Goal: Task Accomplishment & Management: Manage account settings

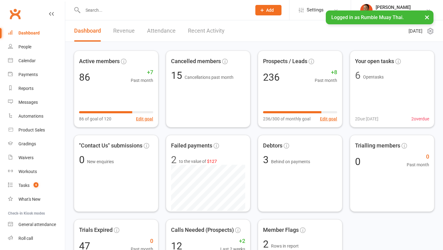
drag, startPoint x: 0, startPoint y: 0, endPoint x: 99, endPoint y: 12, distance: 99.8
click at [102, 12] on input "text" at bounding box center [164, 10] width 166 height 9
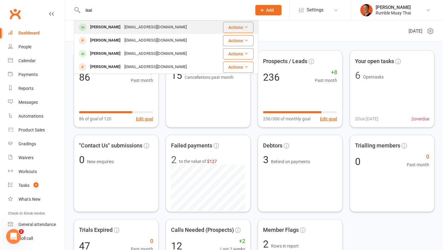
type input "isai"
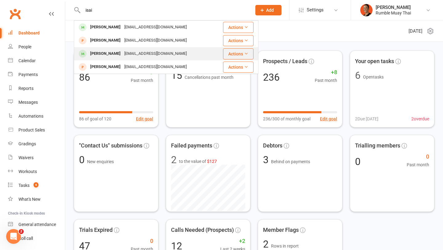
click at [113, 53] on div "Isaiah James" at bounding box center [105, 53] width 34 height 9
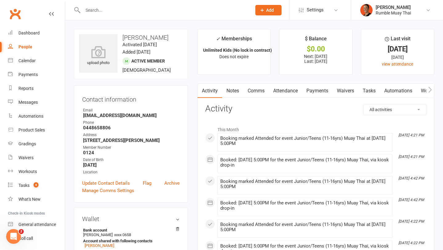
click at [433, 89] on button "button" at bounding box center [430, 91] width 8 height 14
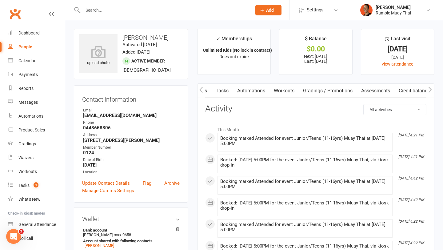
click at [405, 93] on link "Credit balance" at bounding box center [414, 91] width 40 height 14
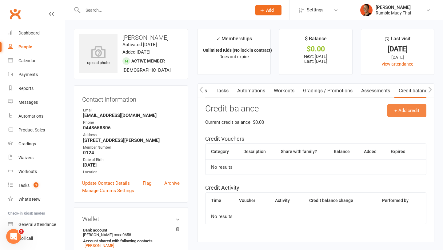
click at [395, 106] on button "+ Add credit" at bounding box center [406, 110] width 39 height 13
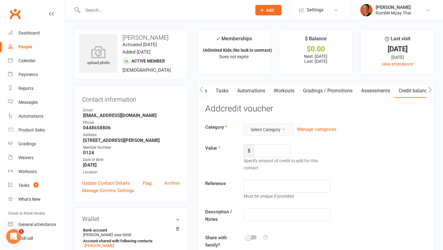
click at [271, 127] on button "Select Category" at bounding box center [269, 129] width 51 height 12
click at [268, 144] on link "FairPlay/Play On" at bounding box center [263, 144] width 61 height 12
click at [267, 150] on input "number" at bounding box center [272, 150] width 37 height 13
type input "200"
click at [269, 185] on input "text" at bounding box center [287, 186] width 87 height 13
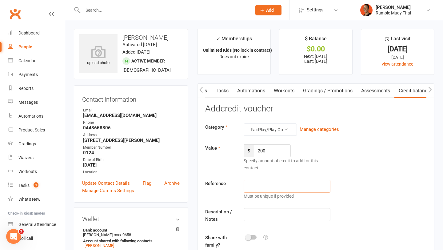
paste input "9FTFZV3L"
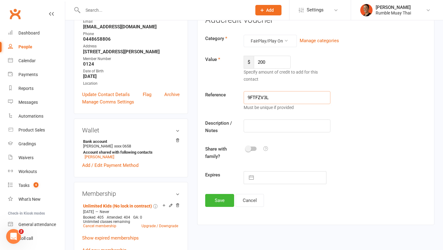
scroll to position [94, 0]
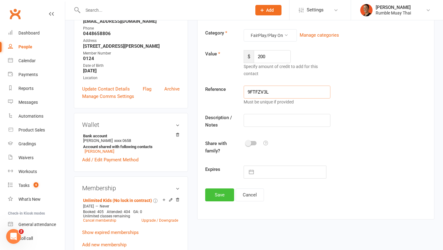
type input "9FTFZV3L"
click at [219, 194] on button "Save" at bounding box center [219, 194] width 29 height 13
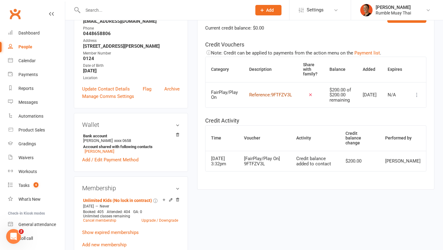
scroll to position [0, 0]
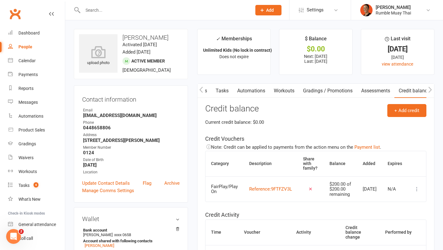
click at [201, 87] on icon "button" at bounding box center [201, 89] width 4 height 6
click at [255, 92] on link "Payments" at bounding box center [259, 91] width 30 height 14
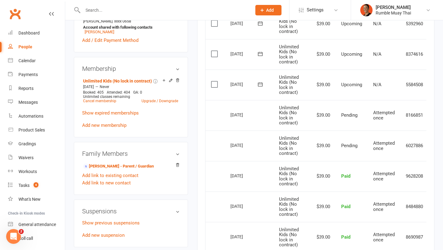
scroll to position [0, 21]
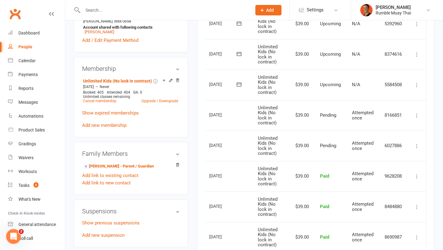
click at [417, 85] on icon at bounding box center [417, 85] width 6 height 6
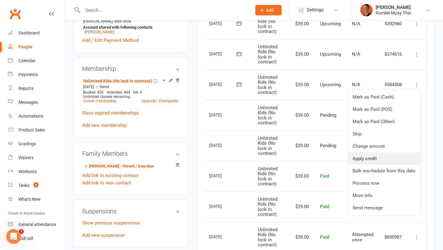
click at [384, 157] on link "Apply credit" at bounding box center [384, 158] width 73 height 12
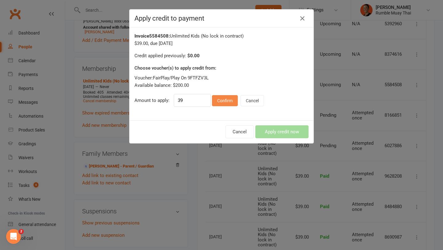
click at [225, 102] on button "Confirm" at bounding box center [225, 100] width 26 height 11
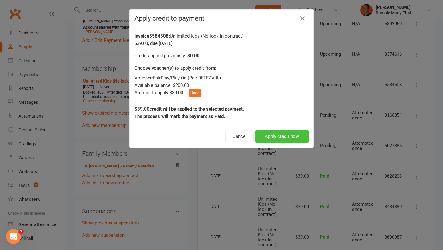
click at [287, 134] on button "Apply credit now" at bounding box center [281, 136] width 53 height 13
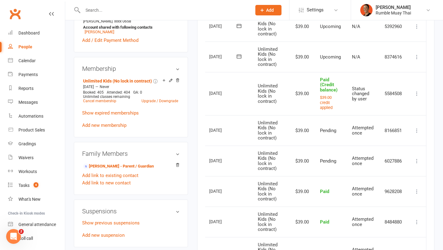
click at [418, 57] on icon at bounding box center [417, 57] width 6 height 6
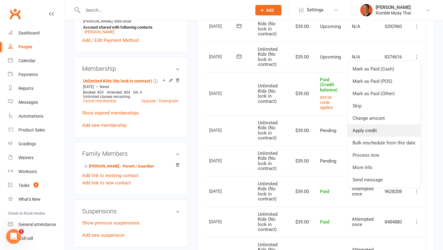
click at [390, 131] on link "Apply credit" at bounding box center [384, 130] width 73 height 12
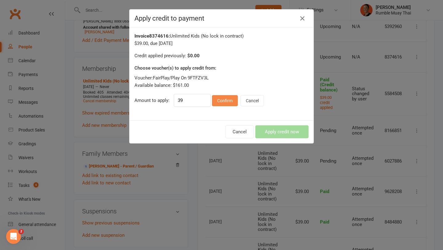
click at [223, 104] on button "Confirm" at bounding box center [225, 100] width 26 height 11
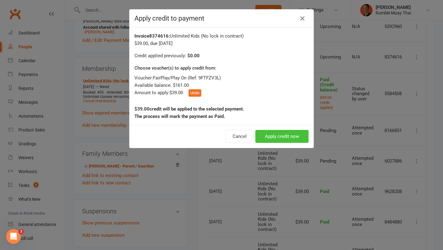
click at [283, 134] on button "Apply credit now" at bounding box center [281, 136] width 53 height 13
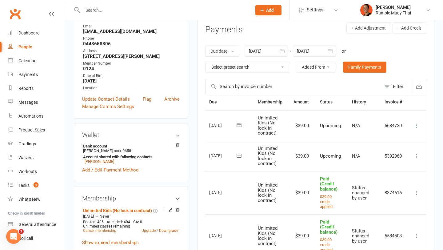
scroll to position [81, 0]
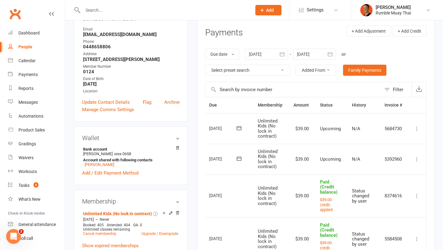
click at [416, 160] on icon at bounding box center [417, 159] width 6 height 6
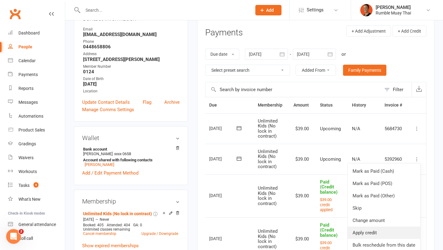
click at [385, 231] on link "Apply credit" at bounding box center [384, 232] width 73 height 12
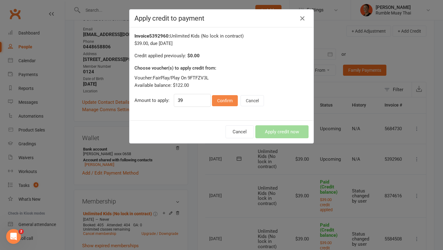
click at [227, 98] on button "Confirm" at bounding box center [225, 100] width 26 height 11
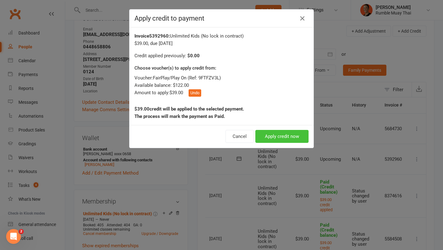
click at [298, 136] on button "Apply credit now" at bounding box center [281, 136] width 53 height 13
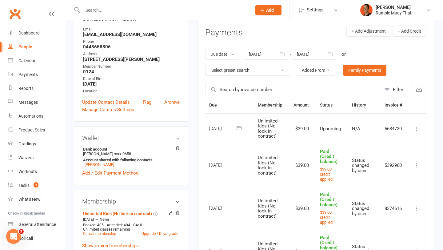
click at [418, 131] on icon at bounding box center [417, 129] width 6 height 6
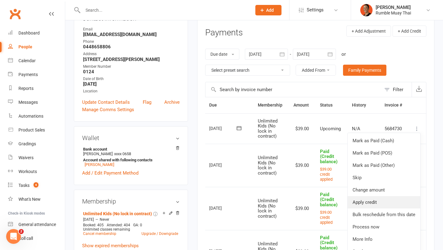
click at [374, 205] on link "Apply credit" at bounding box center [384, 202] width 73 height 12
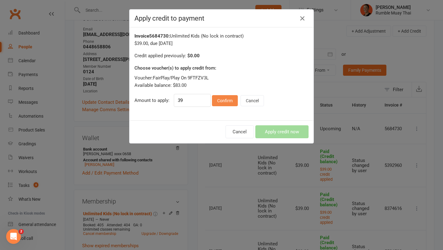
click at [222, 101] on button "Confirm" at bounding box center [225, 100] width 26 height 11
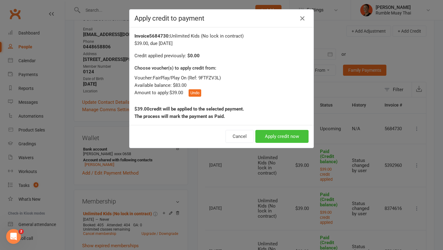
click at [291, 135] on button "Apply credit now" at bounding box center [281, 136] width 53 height 13
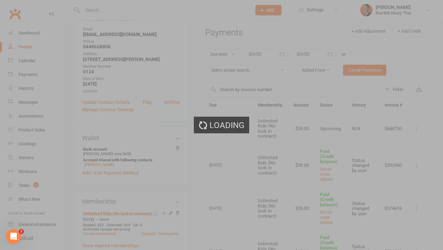
scroll to position [0, 10]
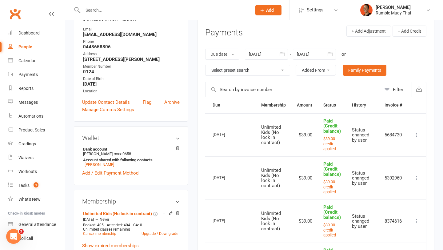
click at [317, 54] on div at bounding box center [314, 54] width 43 height 11
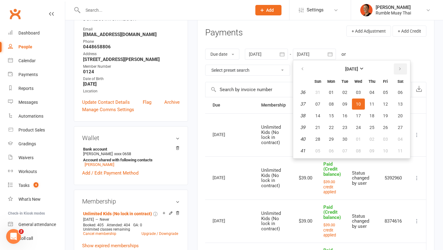
click at [402, 72] on button "button" at bounding box center [400, 68] width 13 height 11
click at [333, 148] on span "03" at bounding box center [331, 150] width 5 height 5
type input "03 Nov 2025"
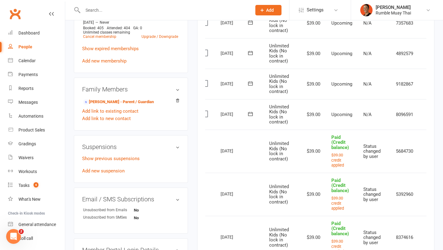
scroll to position [0, 21]
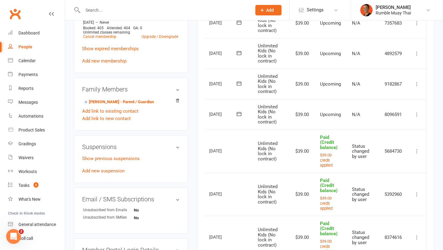
click at [55, 15] on div "Clubworx" at bounding box center [32, 17] width 65 height 23
click at [49, 16] on icon at bounding box center [51, 13] width 5 height 5
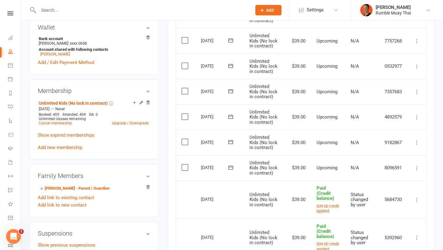
scroll to position [179, 0]
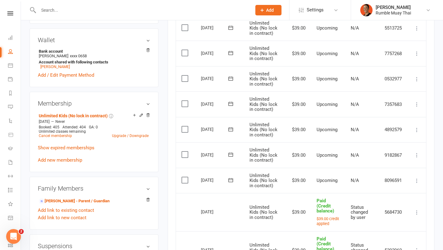
click at [417, 181] on icon at bounding box center [417, 180] width 6 height 6
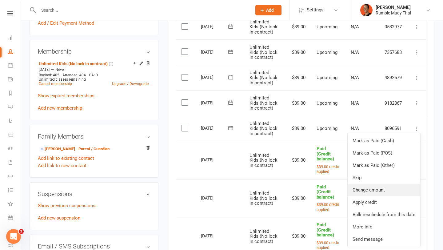
scroll to position [232, 0]
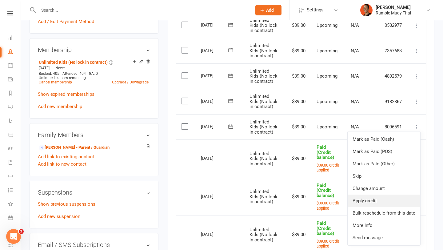
click at [377, 203] on link "Apply credit" at bounding box center [384, 200] width 73 height 12
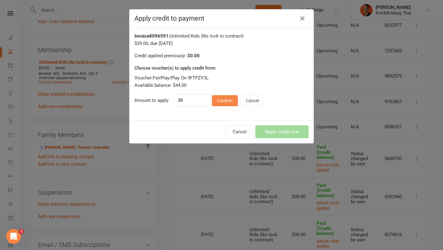
click at [218, 98] on button "Confirm" at bounding box center [225, 100] width 26 height 11
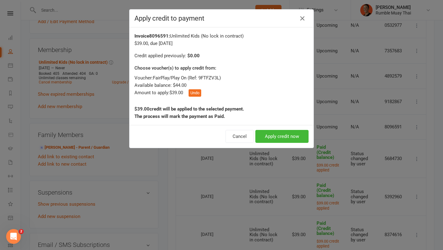
click at [294, 144] on div "Cancel Apply credit now" at bounding box center [222, 136] width 184 height 23
click at [292, 138] on button "Apply credit now" at bounding box center [281, 136] width 53 height 13
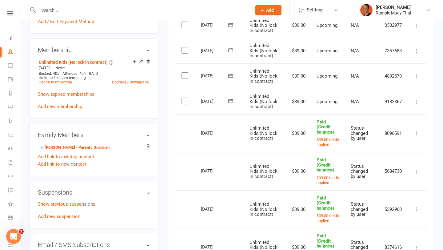
click at [415, 104] on icon at bounding box center [417, 101] width 6 height 6
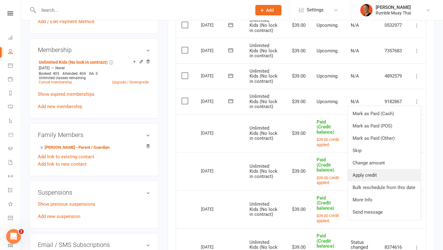
click at [373, 174] on link "Apply credit" at bounding box center [384, 175] width 73 height 12
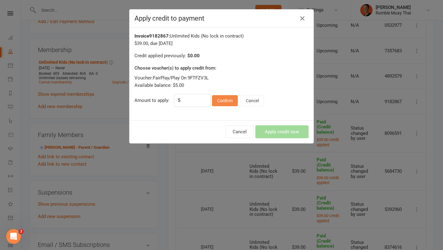
click at [225, 99] on button "Confirm" at bounding box center [225, 100] width 26 height 11
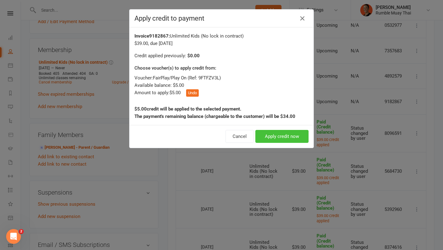
click at [270, 138] on button "Apply credit now" at bounding box center [281, 136] width 53 height 13
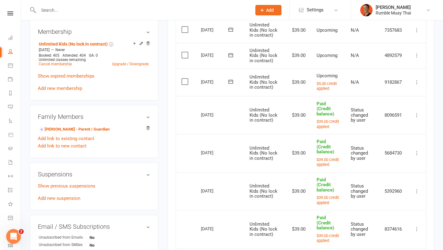
scroll to position [249, 0]
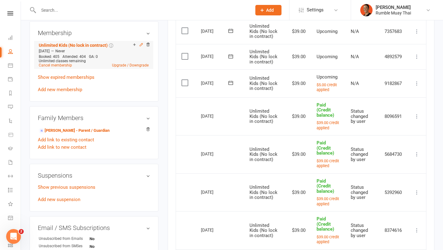
click at [141, 44] on icon at bounding box center [141, 44] width 3 height 3
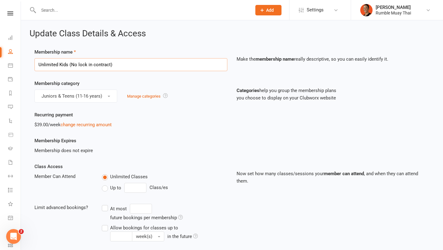
drag, startPoint x: 69, startPoint y: 63, endPoint x: 116, endPoint y: 62, distance: 46.5
click at [116, 62] on input "Unlimited Kids (No lock in contract)" at bounding box center [130, 64] width 193 height 13
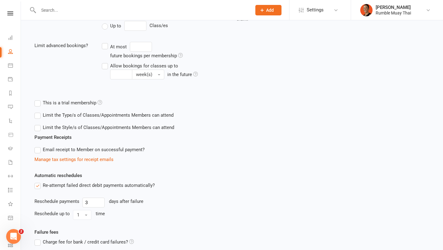
scroll to position [219, 0]
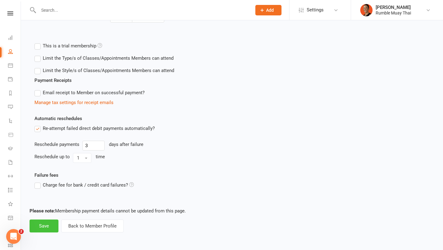
type input "Unlimited Kids"
click at [48, 222] on button "Save" at bounding box center [44, 225] width 29 height 13
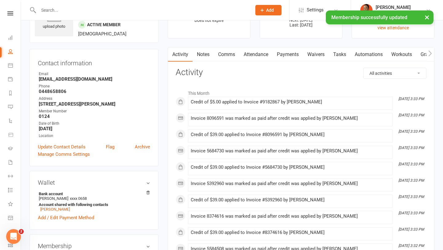
scroll to position [20, 0]
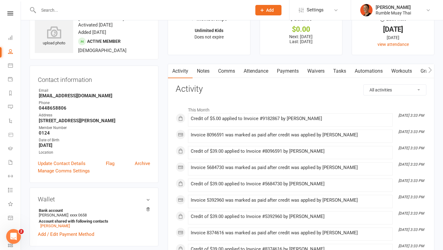
click at [279, 69] on link "Payments" at bounding box center [288, 71] width 30 height 14
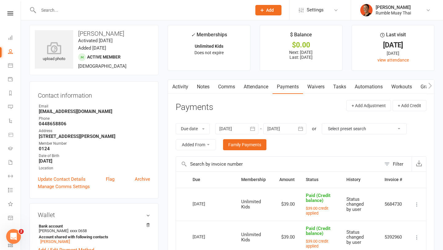
scroll to position [5, 0]
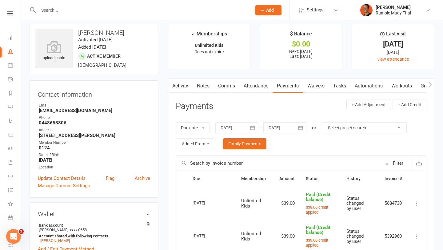
click at [292, 128] on div at bounding box center [284, 127] width 43 height 11
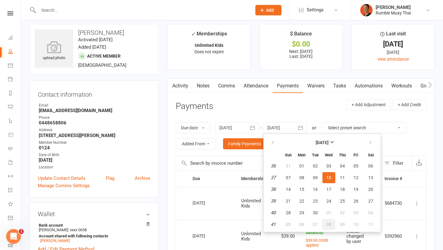
click at [324, 226] on button "08" at bounding box center [328, 224] width 13 height 11
type input "08 Oct 2025"
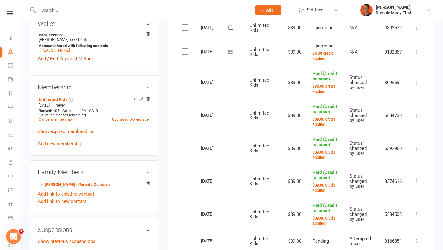
scroll to position [0, 0]
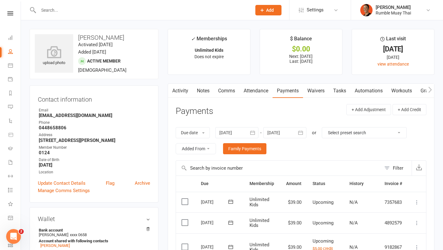
click at [87, 39] on h3 "Isaiah James" at bounding box center [94, 37] width 118 height 7
copy h3 "Isaiah"
click at [384, 12] on div "Rumble Muay Thai" at bounding box center [393, 13] width 35 height 6
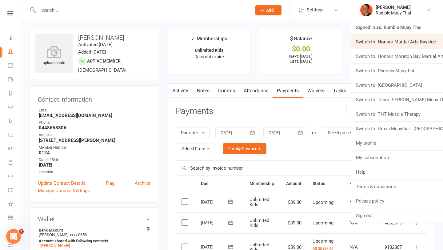
click at [386, 45] on link "Switch to: Honour Martial Arts Bayside" at bounding box center [397, 42] width 92 height 14
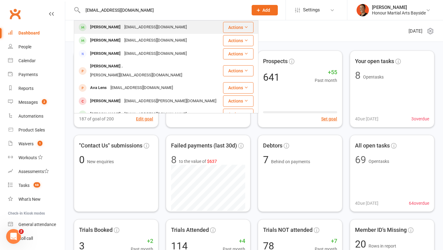
type input "jcwa_fulton@outlook.com"
click at [147, 28] on div "jcwa_fulton@outlook.com" at bounding box center [155, 27] width 66 height 9
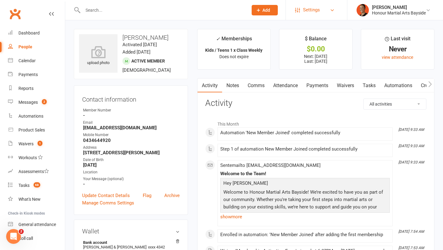
click at [316, 12] on span "Settings" at bounding box center [311, 10] width 17 height 14
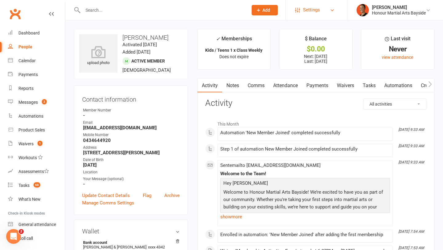
click at [322, 7] on link "Settings" at bounding box center [316, 10] width 43 height 14
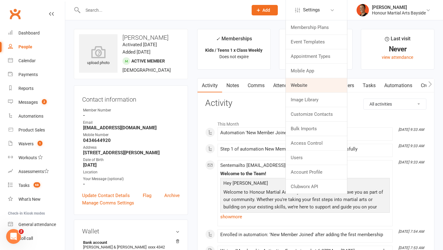
click at [314, 86] on link "Website" at bounding box center [316, 85] width 61 height 14
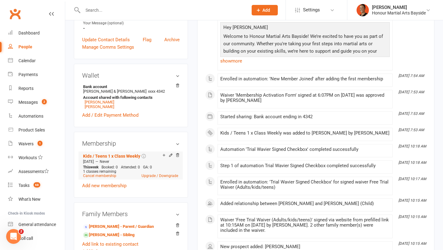
scroll to position [156, 0]
click at [106, 232] on link "William Fulton - Sibling" at bounding box center [108, 234] width 51 height 6
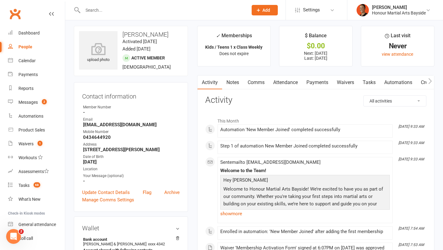
scroll to position [0, 0]
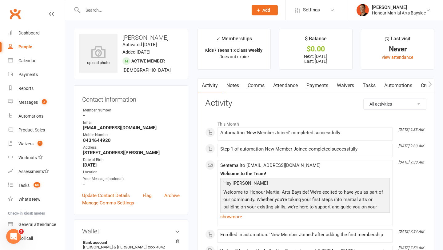
click at [289, 85] on link "Attendance" at bounding box center [285, 85] width 33 height 14
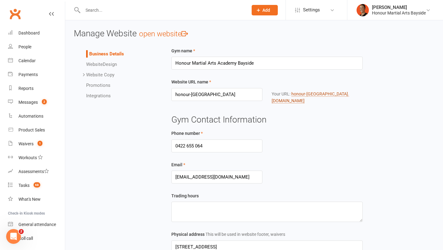
click at [334, 94] on link "honour-bayside .[DOMAIN_NAME]" at bounding box center [311, 97] width 78 height 12
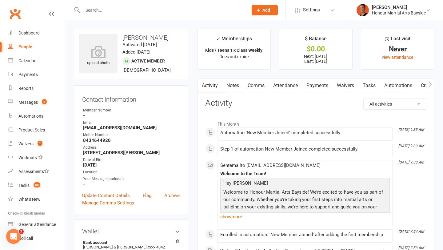
click at [288, 83] on link "Attendance" at bounding box center [285, 85] width 33 height 14
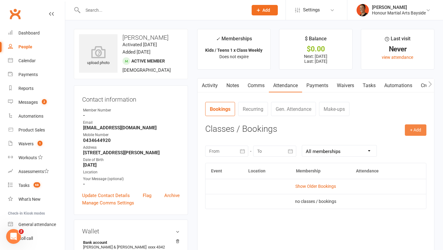
click at [419, 132] on button "+ Add" at bounding box center [416, 129] width 22 height 11
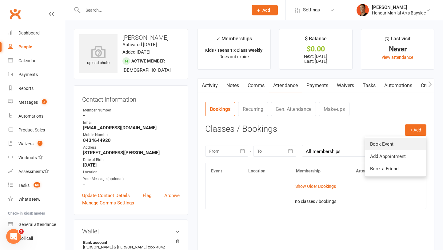
click at [401, 143] on link "Book Event" at bounding box center [395, 144] width 61 height 12
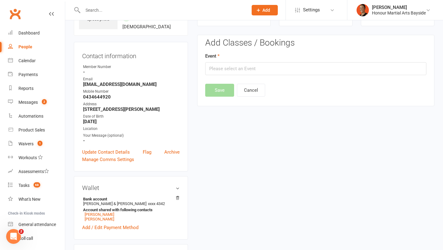
scroll to position [47, 0]
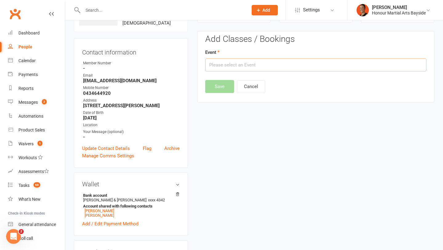
click at [265, 61] on input "text" at bounding box center [315, 64] width 221 height 13
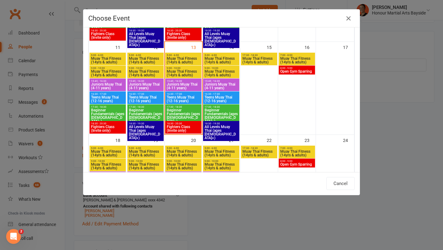
scroll to position [214, 0]
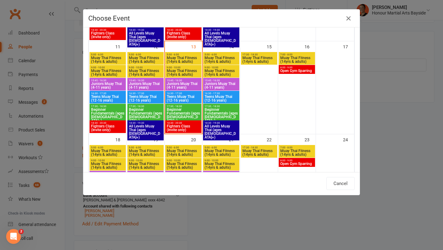
click at [221, 85] on span "Juniors Muay Thai (4-11 years)" at bounding box center [221, 85] width 34 height 7
type input "Juniors Muay Thai (4-11 years) - Aug 14, 2025 3:45:00 PM"
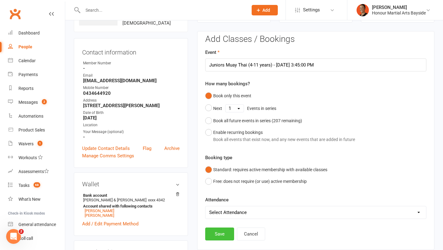
click at [222, 234] on button "Save" at bounding box center [219, 233] width 29 height 13
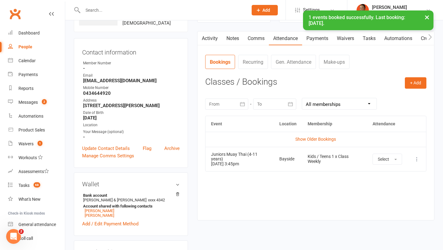
scroll to position [0, 0]
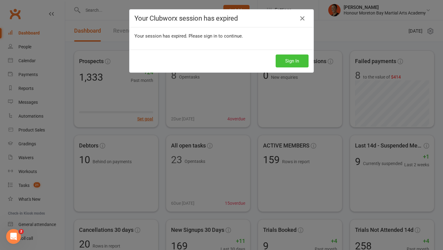
click at [300, 57] on button "Sign In" at bounding box center [292, 60] width 33 height 13
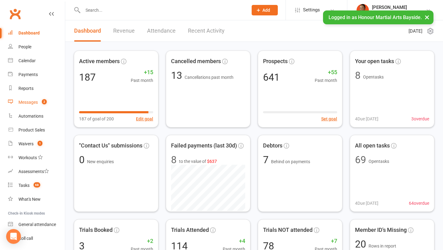
click at [34, 104] on div "Messages" at bounding box center [27, 102] width 19 height 5
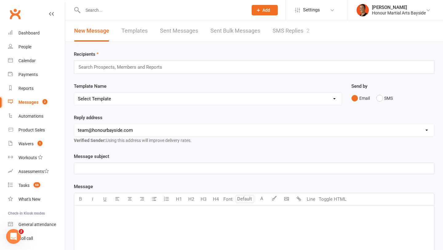
click at [297, 33] on link "SMS Replies 2" at bounding box center [291, 30] width 37 height 21
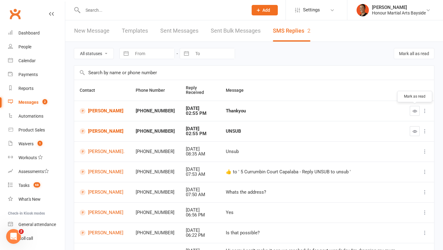
click at [418, 113] on button "button" at bounding box center [415, 111] width 10 height 10
click at [417, 130] on icon "button" at bounding box center [415, 131] width 5 height 5
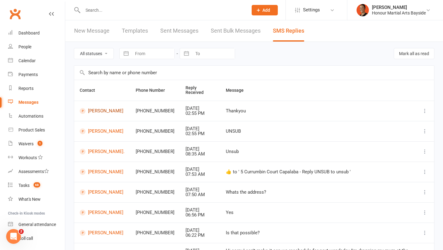
click at [101, 111] on link "Thomas Hodson" at bounding box center [102, 111] width 45 height 6
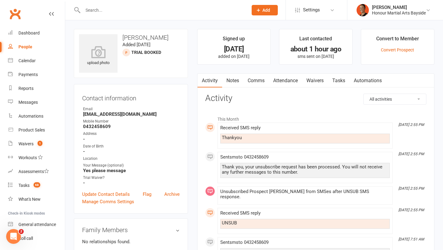
click at [288, 78] on link "Attendance" at bounding box center [285, 81] width 33 height 14
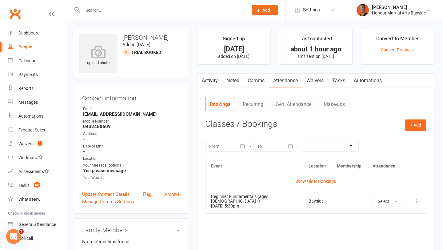
click at [212, 82] on link "Activity" at bounding box center [209, 81] width 25 height 14
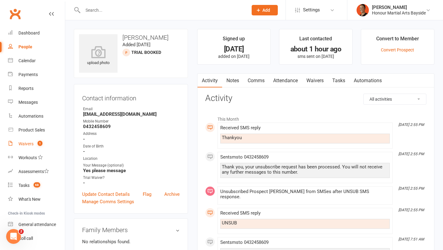
click at [33, 142] on div "Waivers" at bounding box center [25, 143] width 15 height 5
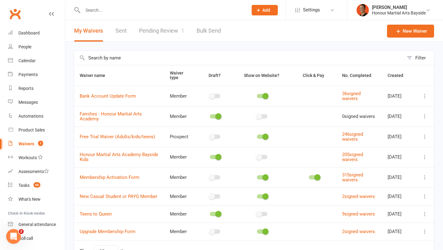
click at [173, 31] on link "Pending Review 1" at bounding box center [161, 30] width 45 height 21
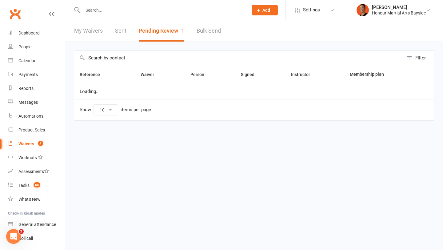
select select "100"
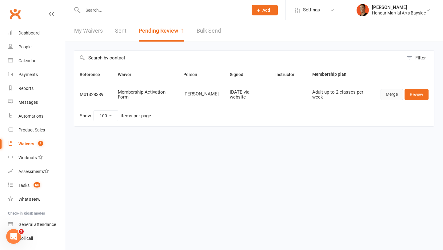
click at [385, 90] on link "Merge" at bounding box center [392, 94] width 22 height 11
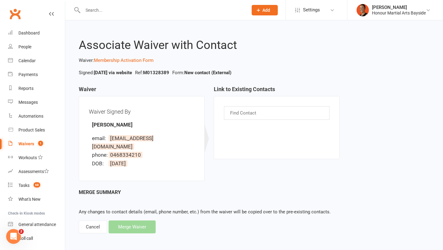
click at [266, 112] on div "Find Contact" at bounding box center [277, 113] width 106 height 14
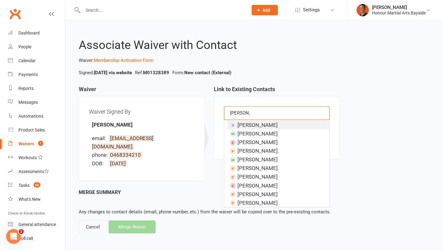
type input "ben s"
click at [98, 220] on div "Cancel" at bounding box center [93, 226] width 28 height 13
select select "100"
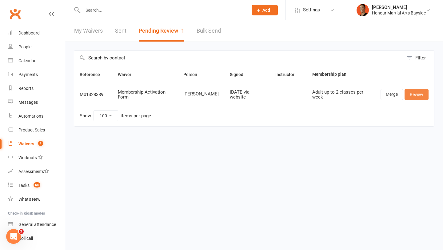
click at [420, 94] on link "Review" at bounding box center [417, 94] width 24 height 11
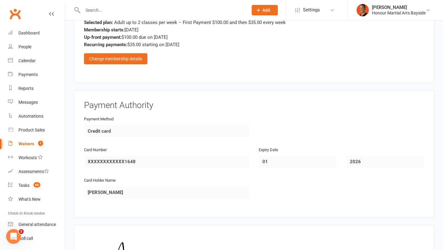
scroll to position [663, 0]
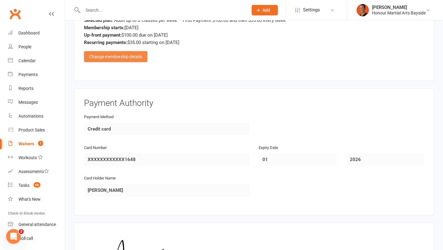
click at [132, 55] on div "Change membership details" at bounding box center [115, 56] width 63 height 11
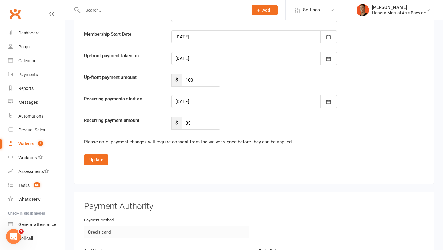
scroll to position [959, 0]
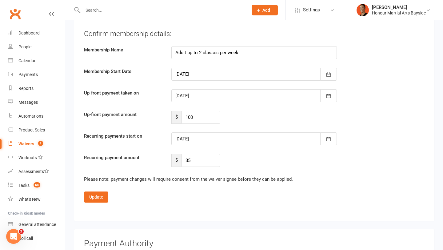
click at [197, 95] on div at bounding box center [253, 95] width 165 height 13
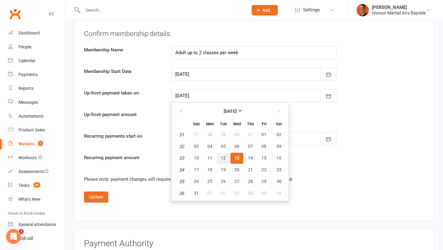
click at [225, 154] on button "12" at bounding box center [223, 158] width 13 height 11
type input "12 Aug 2025"
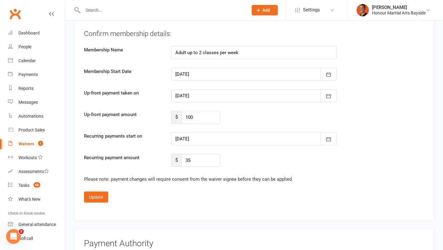
click at [206, 137] on div at bounding box center [253, 138] width 165 height 13
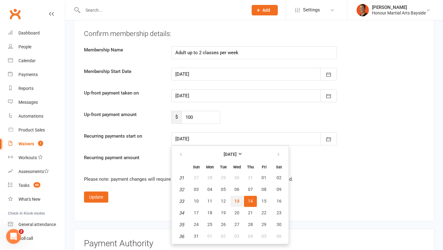
click at [237, 201] on span "13" at bounding box center [236, 200] width 5 height 5
type input "13 Aug 2025"
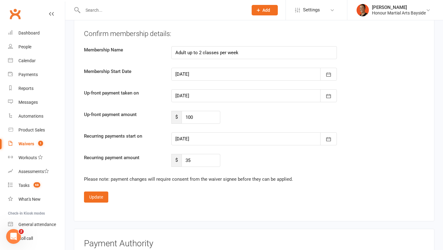
click at [88, 195] on button "Update" at bounding box center [96, 196] width 24 height 11
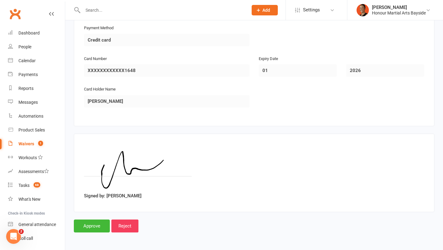
scroll to position [750, 0]
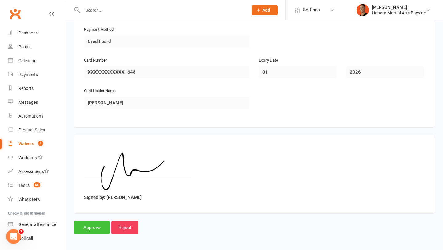
click at [85, 222] on input "Approve" at bounding box center [92, 227] width 36 height 13
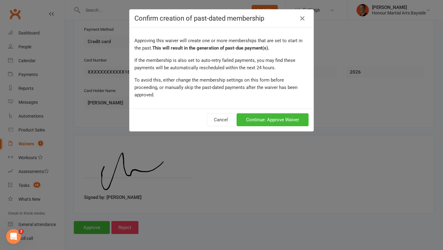
click at [265, 108] on div "Cancel Continue: Approve Waiver" at bounding box center [222, 119] width 184 height 23
click at [262, 114] on button "Continue: Approve Waiver" at bounding box center [273, 119] width 72 height 13
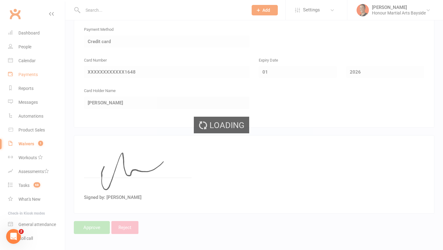
select select "100"
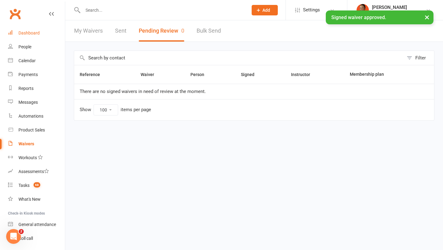
click at [37, 33] on div "Dashboard" at bounding box center [28, 32] width 21 height 5
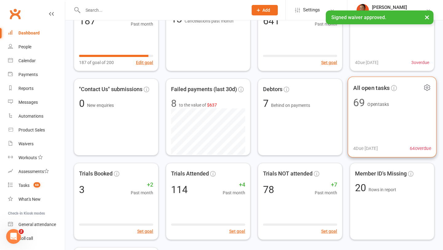
scroll to position [57, 0]
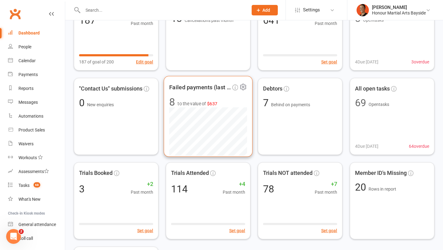
click at [245, 86] on icon at bounding box center [243, 87] width 8 height 8
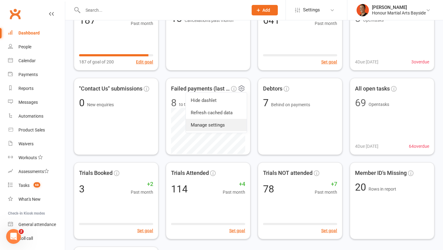
click at [227, 124] on link "Manage settings" at bounding box center [216, 125] width 61 height 12
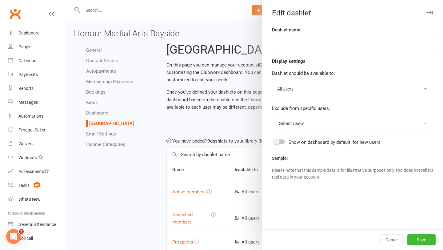
type input "Failed payments (last 30d)"
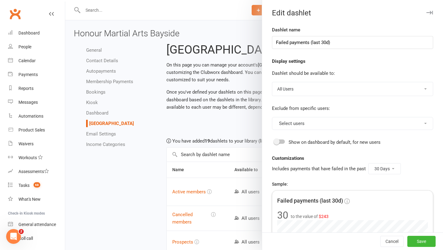
click at [384, 164] on select "7 Days 14 Days 30 Days" at bounding box center [385, 168] width 32 height 10
select select "14"
click at [426, 241] on button "Save" at bounding box center [421, 241] width 28 height 11
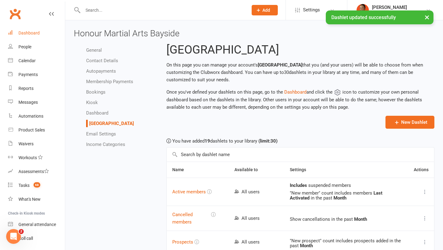
click at [37, 34] on div "Dashboard" at bounding box center [28, 32] width 21 height 5
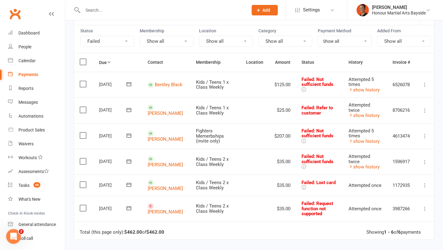
scroll to position [54, 0]
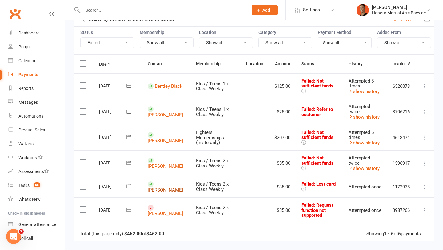
click at [165, 187] on link "Tanna Brady" at bounding box center [165, 190] width 35 height 6
click at [165, 163] on link "Blake Ekert" at bounding box center [165, 166] width 35 height 6
click at [164, 112] on link "Aaron Cushion" at bounding box center [165, 115] width 35 height 6
click at [166, 83] on link "Bentley Black" at bounding box center [169, 86] width 28 height 6
click at [381, 8] on div "[PERSON_NAME]" at bounding box center [399, 8] width 54 height 6
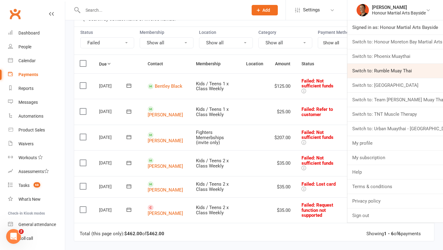
click at [379, 71] on link "Switch to: Rumble Muay Thai" at bounding box center [395, 71] width 96 height 14
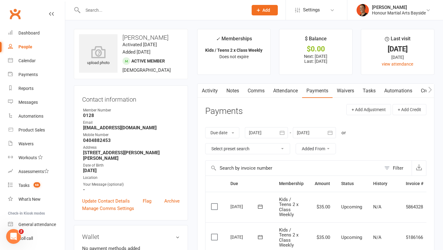
click at [237, 92] on link "Notes" at bounding box center [232, 91] width 21 height 14
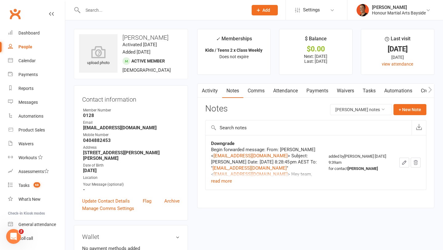
click at [325, 95] on link "Payments" at bounding box center [317, 91] width 30 height 14
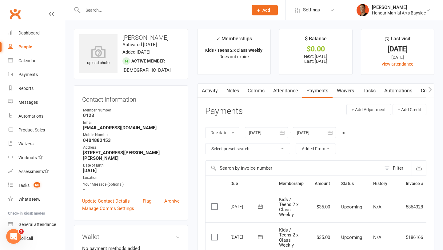
click at [346, 89] on link "Waivers" at bounding box center [346, 91] width 26 height 14
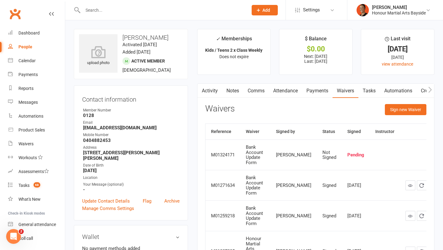
click at [217, 92] on link "Activity" at bounding box center [209, 91] width 25 height 14
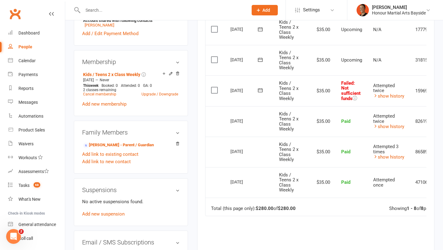
scroll to position [238, 0]
click at [261, 88] on icon at bounding box center [260, 90] width 6 height 6
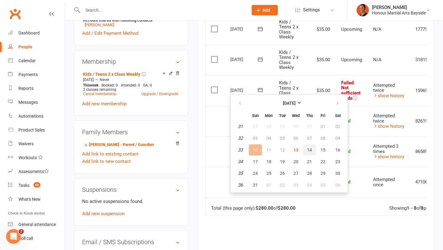
click at [308, 151] on span "14" at bounding box center [309, 149] width 5 height 5
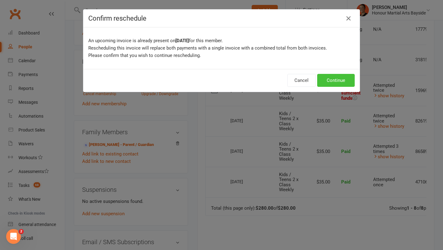
click at [333, 86] on button "Continue" at bounding box center [336, 80] width 38 height 13
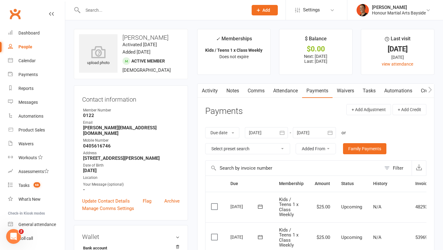
click at [232, 96] on link "Notes" at bounding box center [232, 91] width 21 height 14
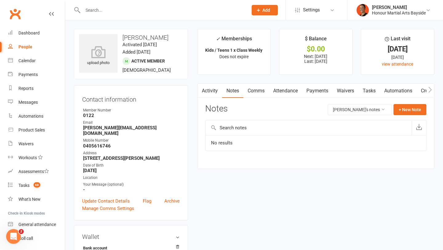
click at [290, 93] on link "Attendance" at bounding box center [285, 91] width 33 height 14
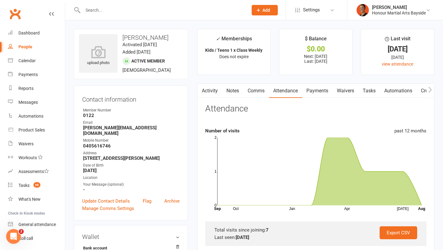
click at [313, 93] on link "Payments" at bounding box center [317, 91] width 30 height 14
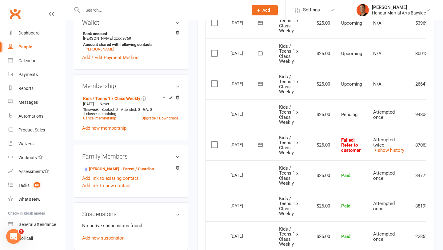
scroll to position [215, 0]
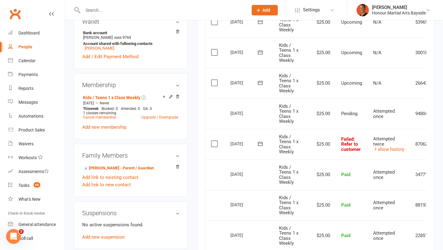
click at [261, 145] on icon at bounding box center [260, 144] width 6 height 6
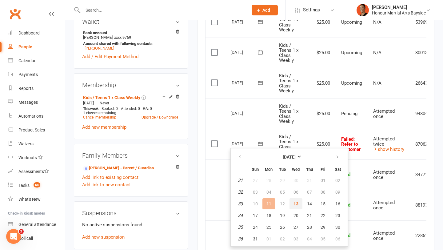
click at [298, 207] on button "13" at bounding box center [295, 203] width 13 height 11
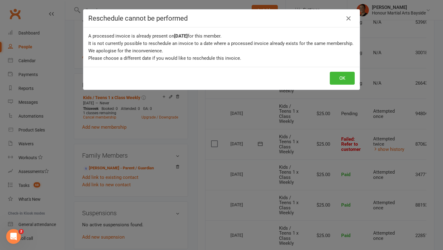
click at [326, 70] on div "OK" at bounding box center [221, 78] width 276 height 23
click at [334, 75] on button "OK" at bounding box center [342, 78] width 25 height 13
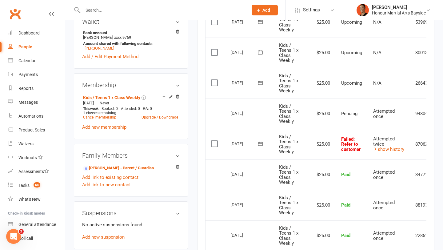
click at [259, 142] on icon at bounding box center [260, 144] width 6 height 6
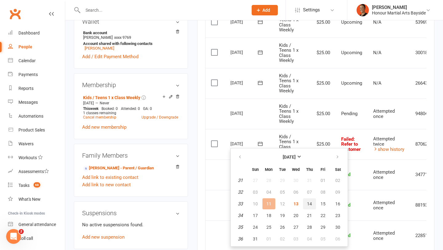
click at [309, 205] on span "14" at bounding box center [309, 203] width 5 height 5
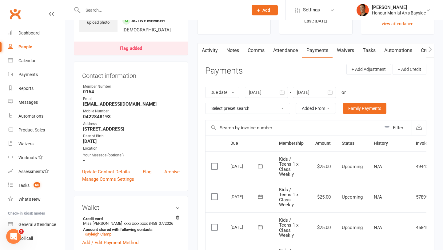
scroll to position [36, 0]
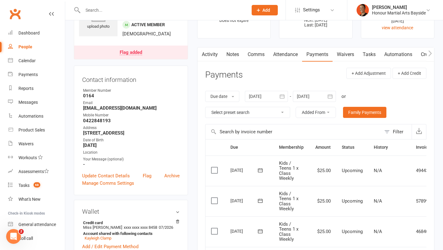
click at [126, 50] on div "Flag added" at bounding box center [131, 52] width 22 height 5
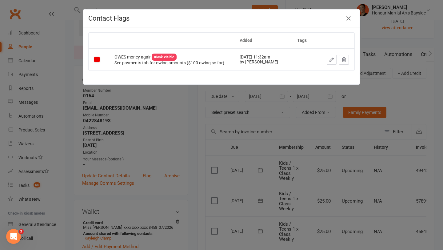
click at [248, 116] on div "Contact Flags Added Tags OWES money again Kiosk Visible See payments tab for ow…" at bounding box center [221, 125] width 443 height 250
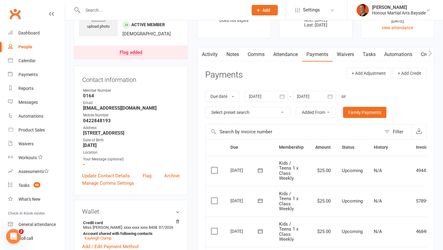
click at [207, 57] on link "Activity" at bounding box center [209, 54] width 25 height 14
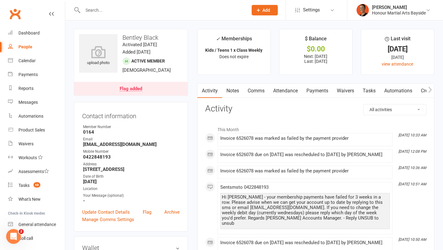
scroll to position [1, 0]
click at [233, 92] on link "Notes" at bounding box center [232, 90] width 21 height 14
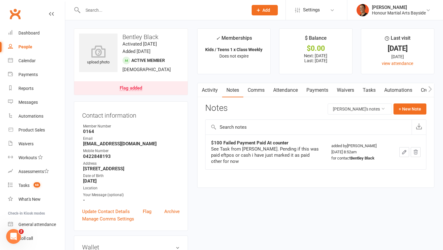
click at [311, 89] on link "Payments" at bounding box center [317, 90] width 30 height 14
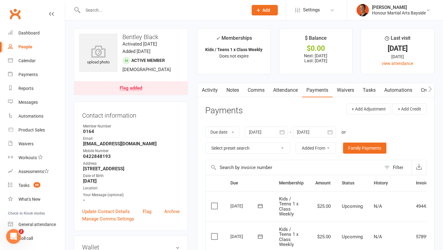
click at [365, 90] on link "Tasks" at bounding box center [369, 90] width 22 height 14
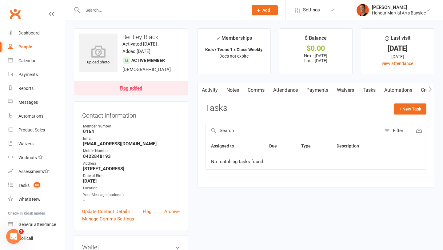
click at [319, 90] on link "Payments" at bounding box center [317, 90] width 30 height 14
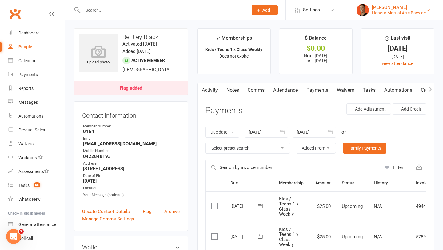
click at [376, 11] on div "Honour Martial Arts Bayside" at bounding box center [399, 13] width 54 height 6
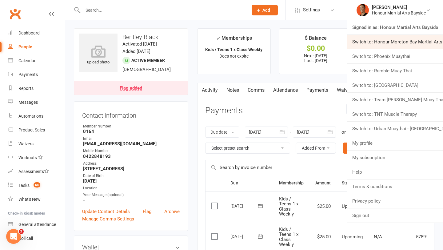
click at [368, 42] on link "Switch to: Honour Moreton Bay Martial Arts Academy" at bounding box center [395, 42] width 96 height 14
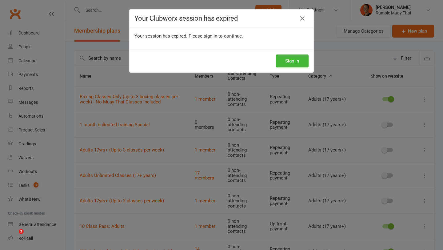
select select "100"
click at [282, 58] on button "Sign In" at bounding box center [292, 60] width 33 height 13
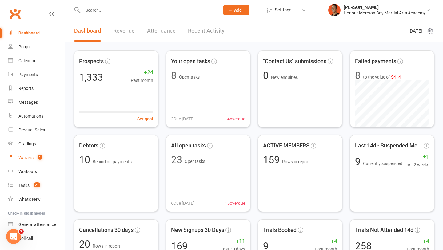
click at [32, 151] on link "Waivers 1" at bounding box center [36, 158] width 57 height 14
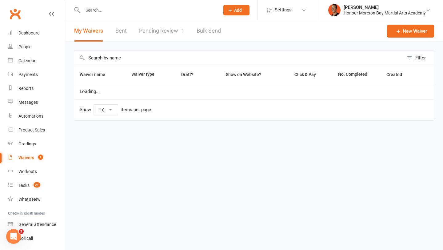
select select "100"
click at [155, 28] on link "Pending Review 1" at bounding box center [161, 30] width 45 height 21
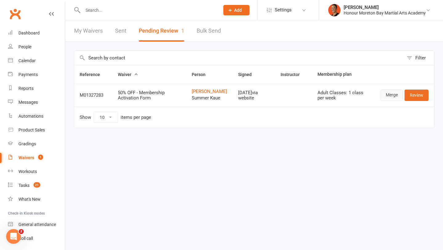
click at [386, 100] on link "Merge" at bounding box center [392, 95] width 22 height 11
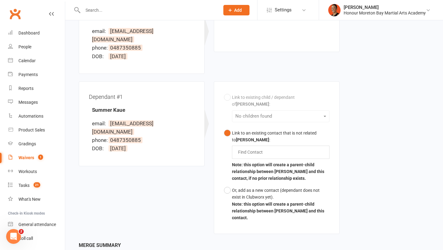
scroll to position [108, 0]
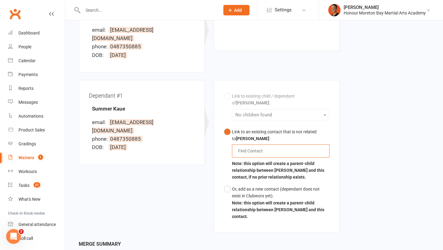
click at [248, 147] on input "text" at bounding box center [251, 150] width 29 height 7
click at [228, 183] on button "Or, add as a new contact (dependant does not exist in Clubworx yet). Note: this…" at bounding box center [277, 202] width 106 height 39
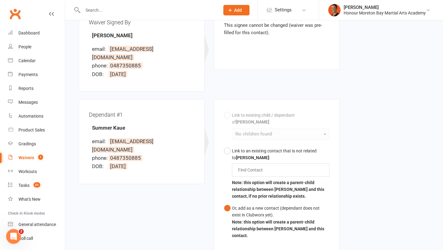
scroll to position [154, 0]
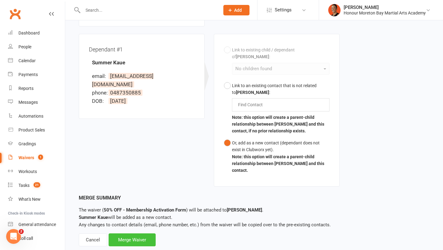
click at [130, 233] on div "Merge Waiver" at bounding box center [132, 239] width 47 height 13
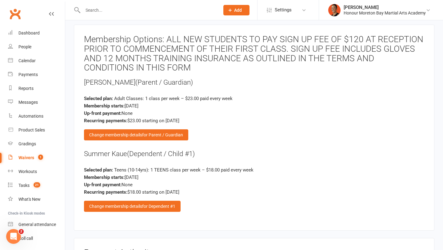
scroll to position [1008, 0]
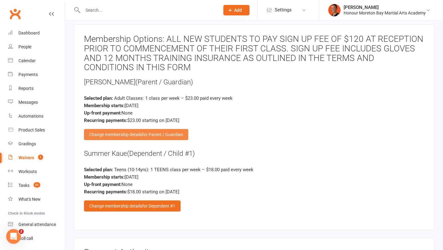
click at [167, 132] on span "for Parent / Guardian" at bounding box center [162, 134] width 41 height 5
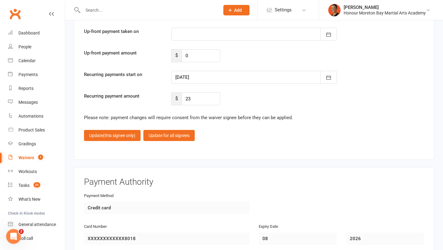
scroll to position [1653, 0]
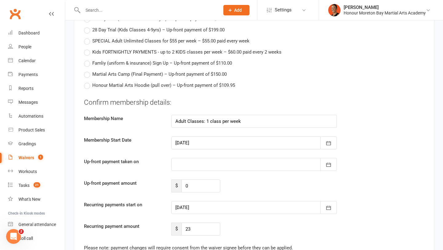
click at [201, 141] on div at bounding box center [253, 142] width 165 height 13
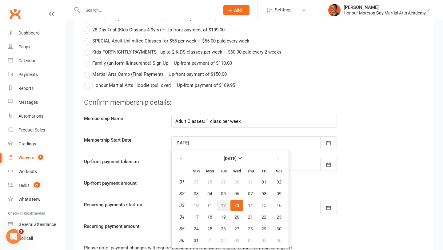
click at [225, 204] on span "12" at bounding box center [223, 205] width 5 height 5
type input "[DATE]"
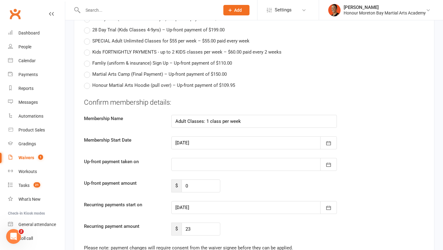
type input "[DATE]"
click at [215, 143] on div at bounding box center [253, 142] width 165 height 13
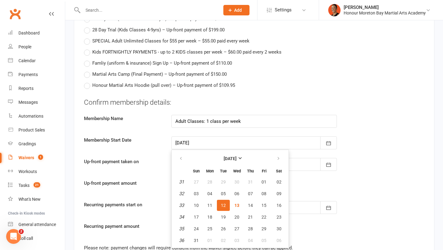
click at [149, 167] on div "Up-front payment taken on [DATE] Sun Mon Tue Wed Thu Fri Sat 31 27 28 29 30 31 …" at bounding box center [253, 164] width 349 height 13
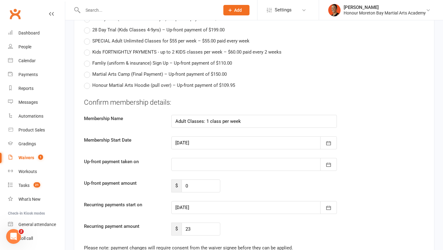
click at [194, 147] on div "Confirm membership details: Membership Name Adult Classes: 1 class per week Mem…" at bounding box center [254, 167] width 340 height 138
click at [194, 141] on div at bounding box center [253, 142] width 165 height 13
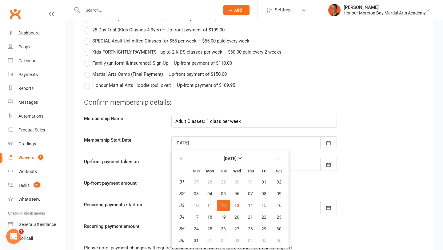
click at [162, 144] on div "Membership Start Date [DATE] [DATE] Sun Mon Tue Wed Thu Fri Sat 31 27 28 29 30 …" at bounding box center [253, 142] width 349 height 13
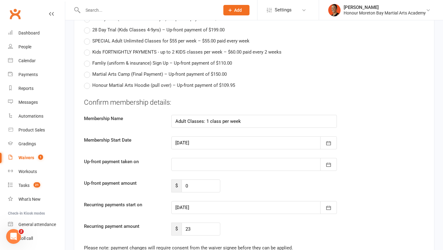
click at [209, 206] on div at bounding box center [253, 207] width 165 height 13
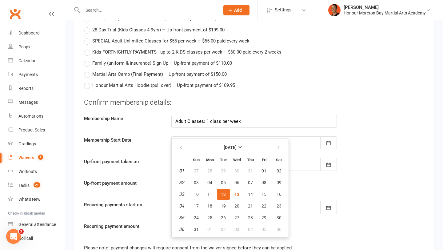
click at [227, 193] on button "12" at bounding box center [223, 194] width 13 height 11
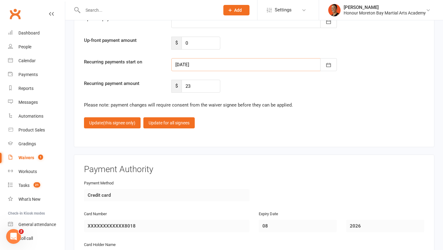
scroll to position [1802, 0]
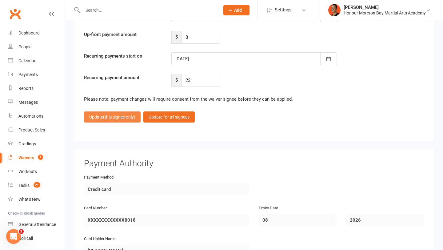
click at [127, 114] on span "(this signee only)" at bounding box center [119, 116] width 32 height 5
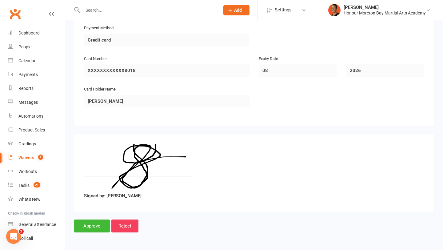
scroll to position [1244, 0]
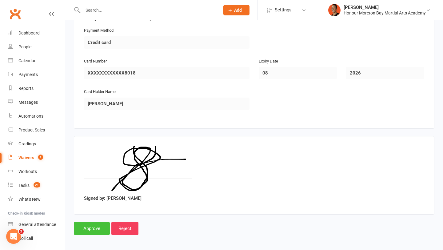
click at [98, 224] on input "Approve" at bounding box center [92, 228] width 36 height 13
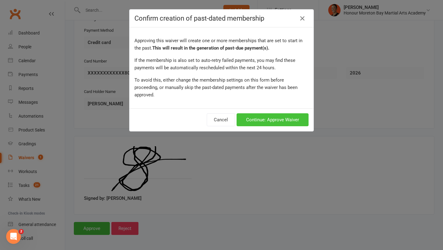
click at [269, 114] on button "Continue: Approve Waiver" at bounding box center [273, 119] width 72 height 13
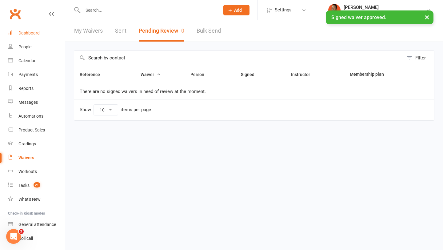
click at [43, 37] on link "Dashboard" at bounding box center [36, 33] width 57 height 14
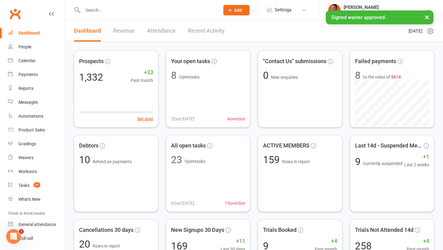
click at [213, 29] on link "Recent Activity" at bounding box center [206, 30] width 37 height 21
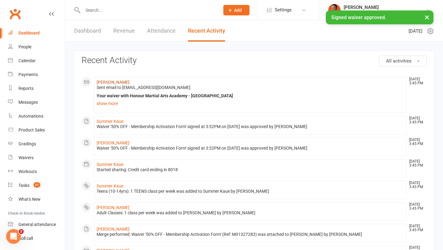
click at [112, 82] on link "[PERSON_NAME]" at bounding box center [113, 82] width 33 height 5
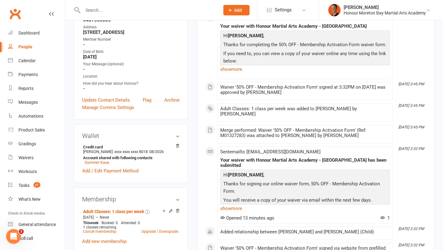
scroll to position [125, 0]
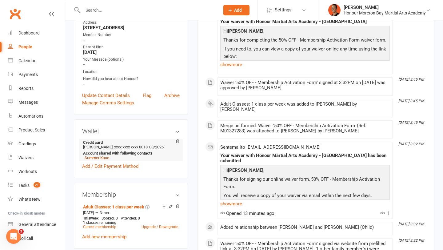
click at [100, 160] on link "Summer Kaue" at bounding box center [97, 157] width 25 height 5
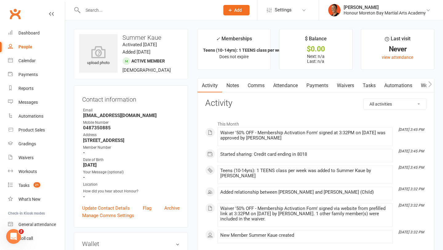
click at [314, 85] on link "Payments" at bounding box center [317, 85] width 30 height 14
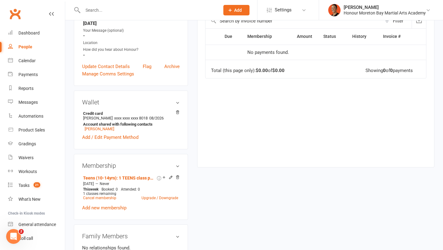
scroll to position [142, 0]
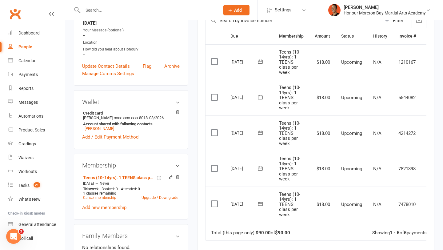
click at [260, 204] on icon at bounding box center [260, 204] width 6 height 6
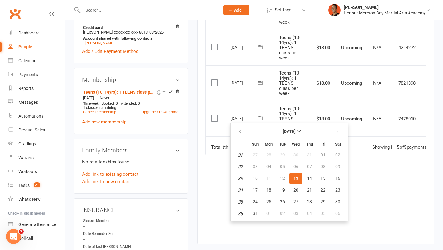
scroll to position [231, 0]
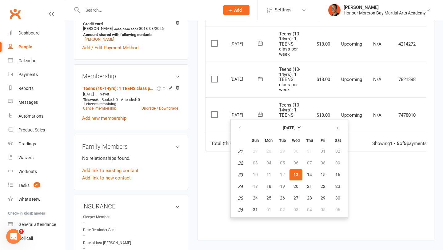
click at [352, 100] on td "Upcoming" at bounding box center [352, 115] width 32 height 36
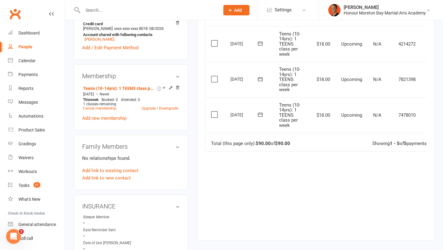
scroll to position [0, 14]
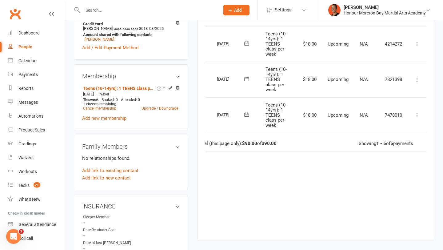
click at [416, 82] on icon at bounding box center [417, 80] width 6 height 6
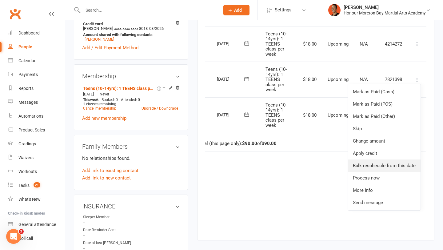
click at [398, 165] on link "Bulk reschedule from this date" at bounding box center [384, 165] width 73 height 12
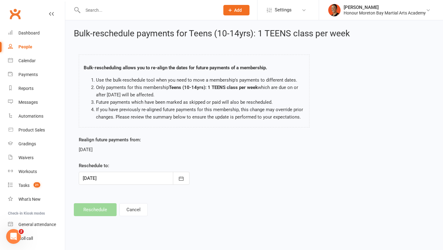
click at [159, 179] on div at bounding box center [134, 178] width 111 height 13
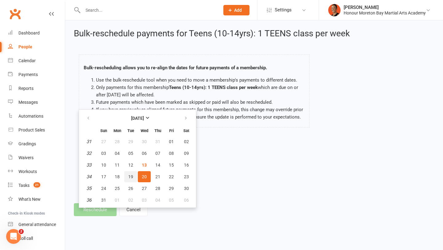
click at [134, 176] on button "19" at bounding box center [130, 176] width 13 height 11
type input "19 Aug 2025"
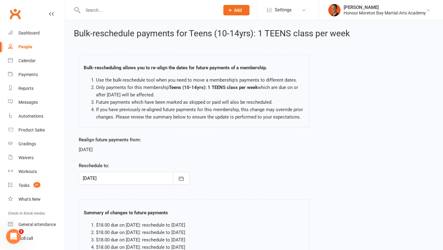
scroll to position [71, 0]
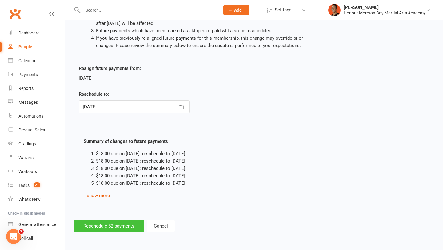
click at [102, 222] on button "Reschedule 52 payments" at bounding box center [109, 225] width 70 height 13
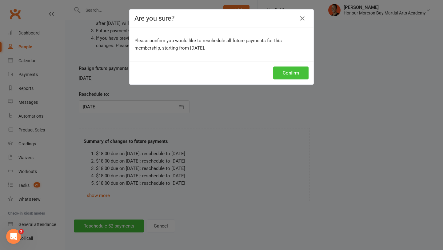
click at [280, 74] on button "Confirm" at bounding box center [290, 72] width 35 height 13
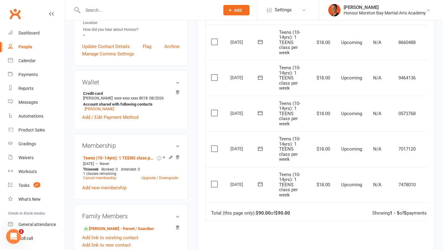
scroll to position [162, 0]
click at [260, 185] on icon at bounding box center [260, 183] width 6 height 6
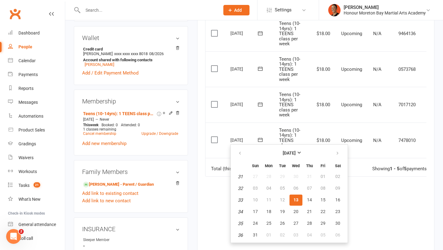
scroll to position [206, 0]
click at [281, 200] on td "12" at bounding box center [282, 199] width 13 height 11
click at [277, 101] on td "Teens (10-14yrs): 1 TEENS class per week" at bounding box center [291, 104] width 36 height 36
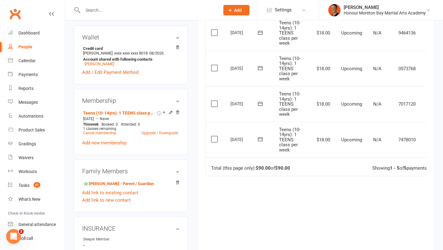
scroll to position [207, 0]
click at [241, 103] on div "19 Aug 2025" at bounding box center [244, 103] width 28 height 10
click at [116, 187] on link "Shaan Singh - Parent / Guardian" at bounding box center [118, 183] width 71 height 6
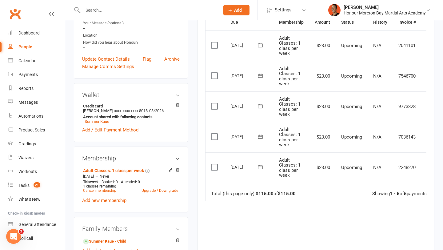
scroll to position [162, 0]
click at [261, 168] on icon at bounding box center [260, 166] width 6 height 6
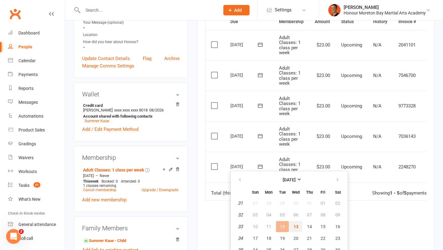
click at [297, 226] on span "13" at bounding box center [295, 226] width 5 height 5
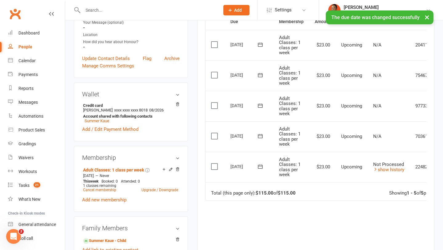
click at [260, 136] on icon at bounding box center [260, 136] width 5 height 4
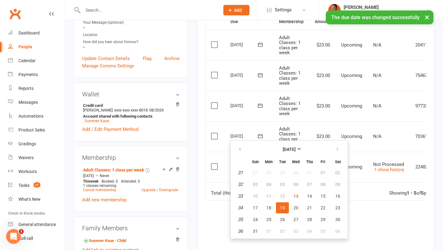
click at [297, 125] on td "Adult Classes: 1 class per week" at bounding box center [291, 136] width 36 height 30
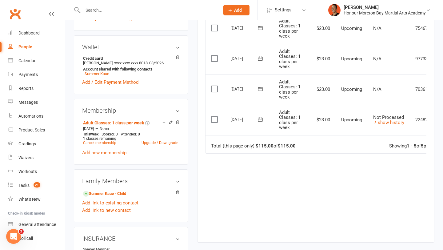
scroll to position [0, 0]
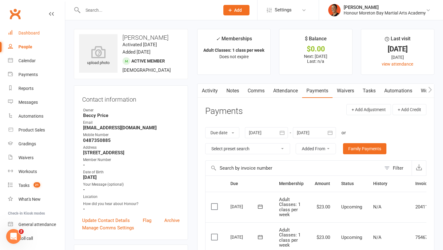
click at [38, 30] on link "Dashboard" at bounding box center [36, 33] width 57 height 14
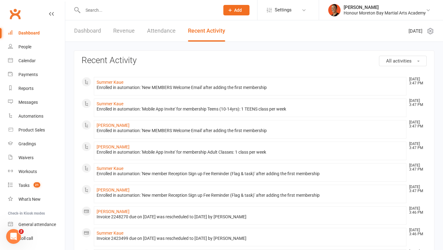
click at [31, 36] on link "Dashboard" at bounding box center [36, 33] width 57 height 14
click at [99, 34] on link "Dashboard" at bounding box center [87, 30] width 27 height 21
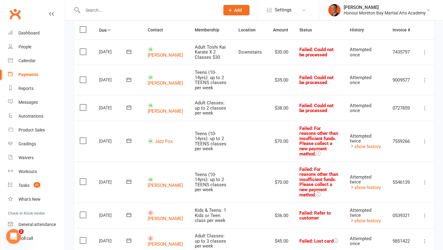
scroll to position [86, 0]
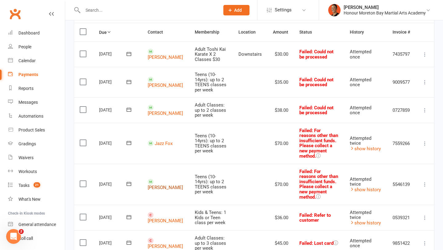
click at [167, 184] on link "Kye Fox" at bounding box center [165, 187] width 35 height 6
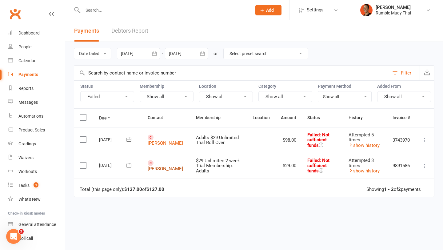
click at [163, 166] on link "[PERSON_NAME]" at bounding box center [165, 169] width 35 height 6
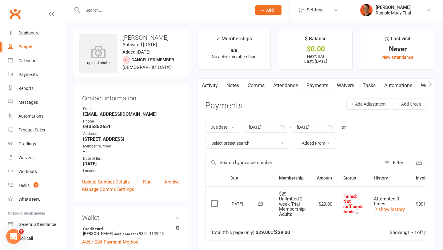
click at [232, 86] on link "Notes" at bounding box center [232, 85] width 21 height 14
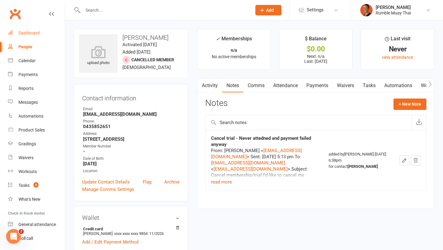
click at [28, 37] on link "Dashboard" at bounding box center [36, 33] width 57 height 14
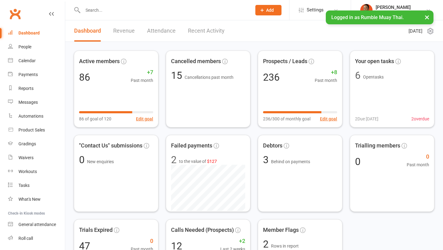
click at [128, 14] on input "text" at bounding box center [164, 10] width 166 height 9
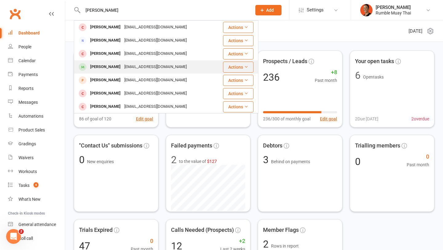
type input "[PERSON_NAME]"
click at [126, 68] on div "[EMAIL_ADDRESS][DOMAIN_NAME]" at bounding box center [155, 66] width 66 height 9
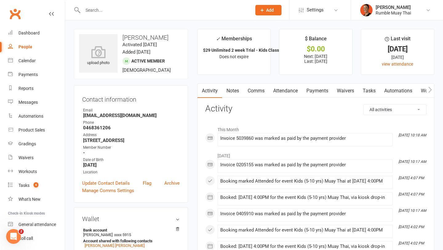
click at [321, 93] on link "Payments" at bounding box center [317, 91] width 30 height 14
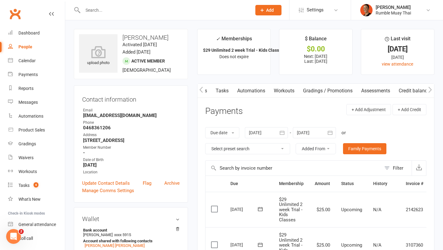
scroll to position [0, 150]
click at [407, 87] on link "Credit balance" at bounding box center [414, 91] width 40 height 14
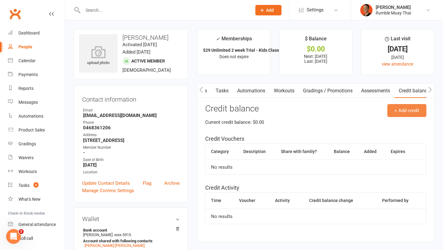
click at [417, 114] on button "+ Add credit" at bounding box center [406, 110] width 39 height 13
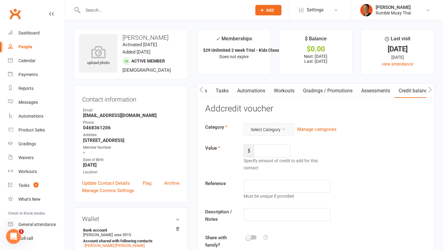
click at [276, 132] on button "Select Category" at bounding box center [269, 129] width 51 height 12
click at [271, 142] on link "FairPlay/Play On" at bounding box center [263, 144] width 61 height 12
click at [270, 148] on input "number" at bounding box center [272, 150] width 37 height 13
type input "200"
click at [274, 183] on input "text" at bounding box center [287, 186] width 87 height 13
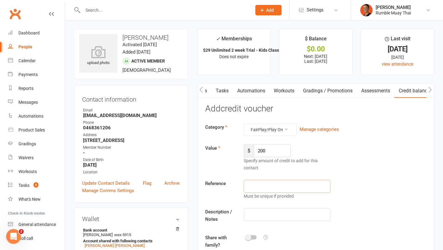
paste input "MFLHVH2L"
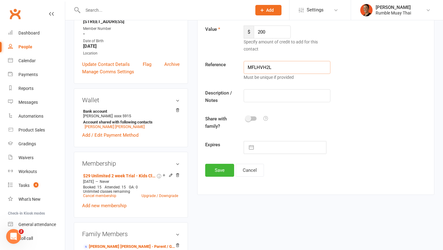
scroll to position [135, 0]
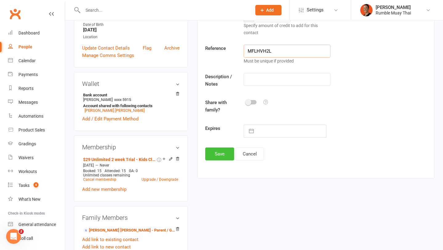
type input "MFLHVH2L"
click at [224, 152] on button "Save" at bounding box center [219, 153] width 29 height 13
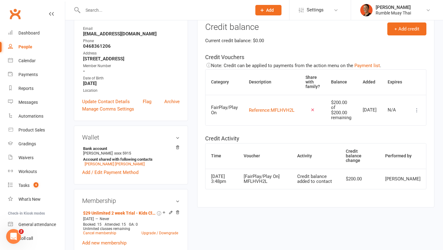
scroll to position [0, 0]
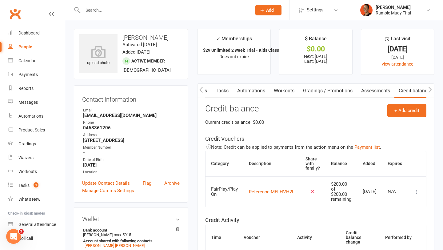
click at [200, 89] on icon "button" at bounding box center [200, 89] width 3 height 6
click at [207, 90] on link "Payments" at bounding box center [213, 91] width 30 height 14
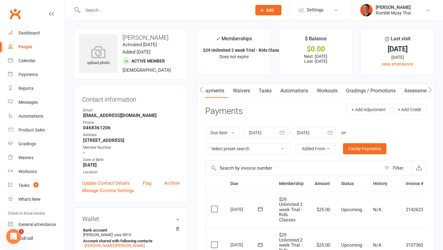
click at [433, 89] on button "button" at bounding box center [430, 91] width 8 height 14
click at [430, 89] on icon "button" at bounding box center [429, 89] width 3 height 6
click at [412, 90] on link "Credit balance" at bounding box center [414, 91] width 40 height 14
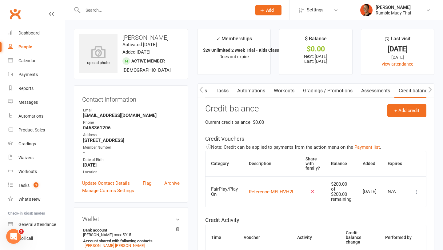
click at [199, 89] on button "button" at bounding box center [201, 91] width 8 height 14
click at [263, 90] on link "Payments" at bounding box center [259, 91] width 30 height 14
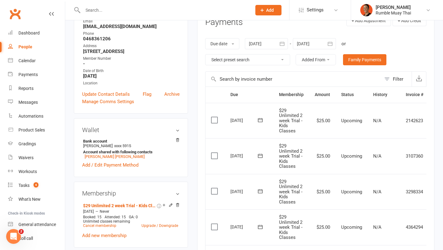
scroll to position [60, 0]
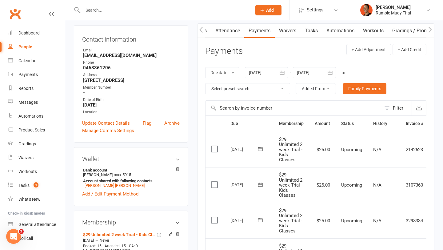
click at [49, 15] on icon at bounding box center [51, 13] width 5 height 5
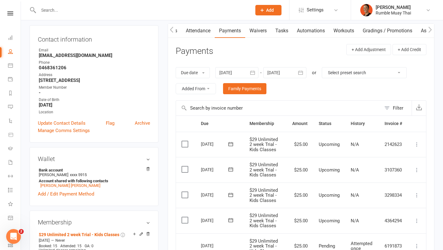
click at [285, 73] on div at bounding box center [284, 72] width 43 height 11
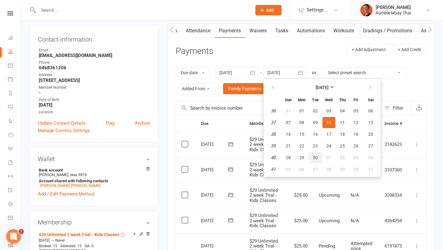
click at [316, 159] on span "30" at bounding box center [315, 157] width 5 height 5
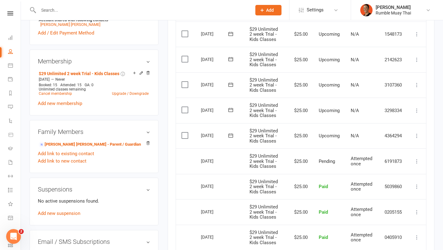
scroll to position [222, 0]
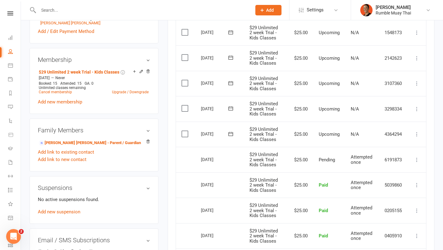
click at [417, 134] on icon at bounding box center [417, 134] width 6 height 6
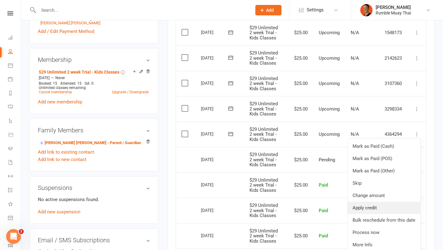
click at [387, 204] on link "Apply credit" at bounding box center [384, 207] width 73 height 12
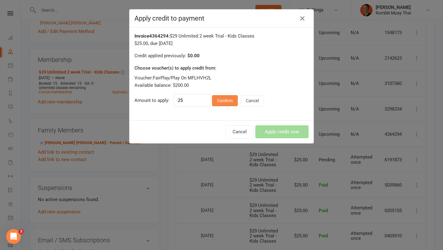
click at [225, 102] on button "Confirm" at bounding box center [225, 100] width 26 height 11
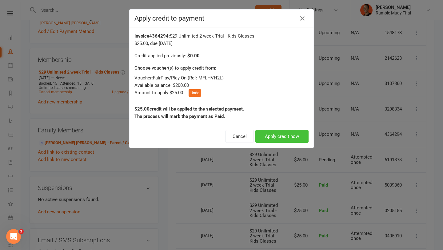
click at [273, 135] on button "Apply credit now" at bounding box center [281, 136] width 53 height 13
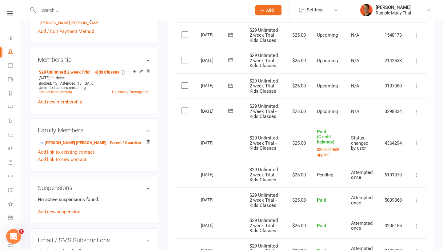
click at [420, 109] on icon at bounding box center [417, 111] width 6 height 6
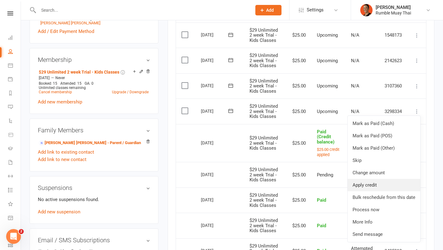
click at [386, 186] on link "Apply credit" at bounding box center [384, 185] width 73 height 12
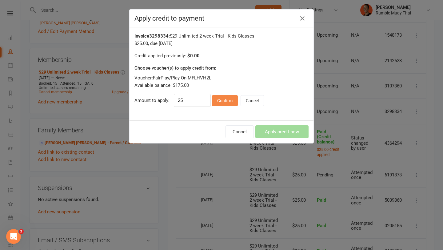
click at [221, 104] on button "Confirm" at bounding box center [225, 100] width 26 height 11
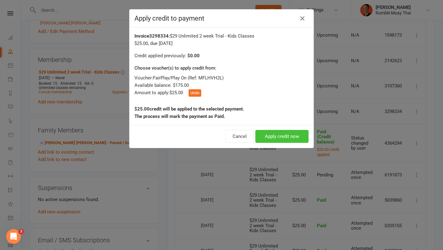
click at [273, 134] on button "Apply credit now" at bounding box center [281, 136] width 53 height 13
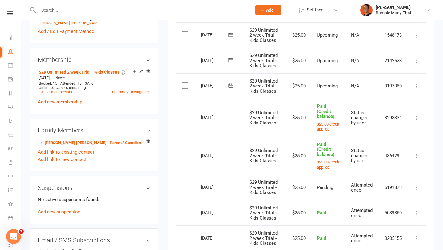
click at [418, 84] on icon at bounding box center [417, 86] width 6 height 6
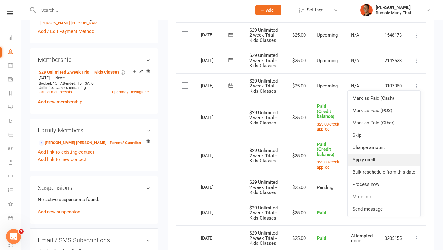
click at [369, 157] on link "Apply credit" at bounding box center [384, 159] width 73 height 12
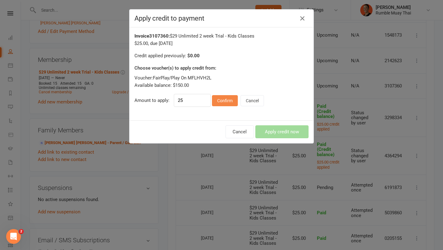
click at [227, 102] on button "Confirm" at bounding box center [225, 100] width 26 height 11
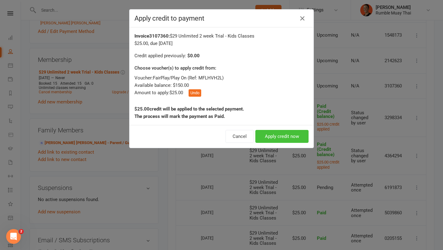
click at [301, 136] on button "Apply credit now" at bounding box center [281, 136] width 53 height 13
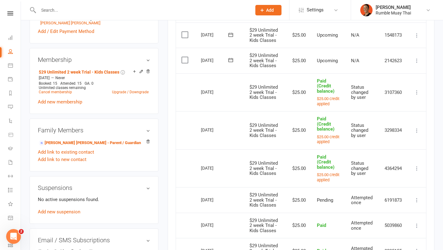
click at [417, 60] on icon at bounding box center [417, 61] width 6 height 6
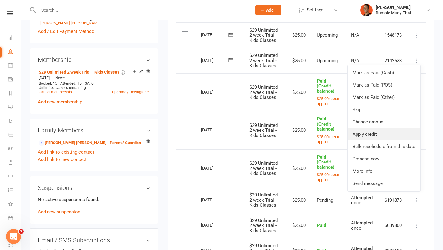
click at [366, 136] on link "Apply credit" at bounding box center [384, 134] width 73 height 12
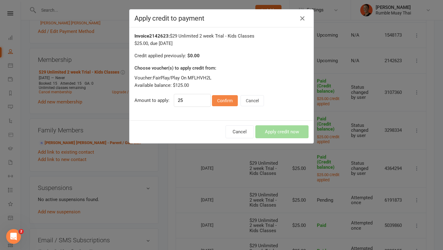
click at [224, 102] on button "Confirm" at bounding box center [225, 100] width 26 height 11
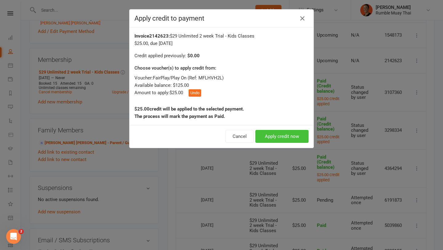
click at [291, 138] on button "Apply credit now" at bounding box center [281, 136] width 53 height 13
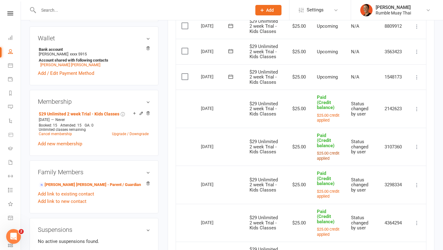
scroll to position [179, 0]
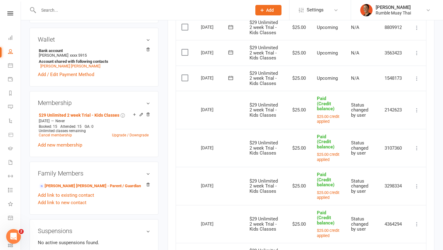
click at [417, 79] on icon at bounding box center [417, 78] width 6 height 6
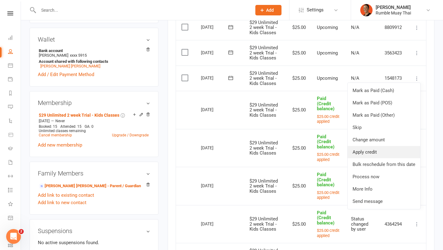
click at [369, 152] on link "Apply credit" at bounding box center [384, 152] width 73 height 12
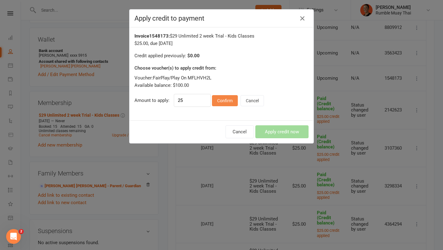
click at [225, 103] on button "Confirm" at bounding box center [225, 100] width 26 height 11
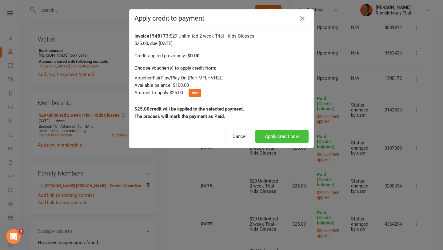
click at [279, 134] on button "Apply credit now" at bounding box center [281, 136] width 53 height 13
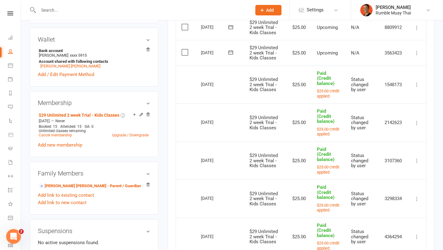
click at [417, 52] on icon at bounding box center [417, 53] width 6 height 6
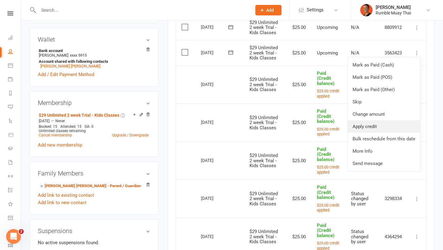
click at [379, 129] on link "Apply credit" at bounding box center [384, 126] width 73 height 12
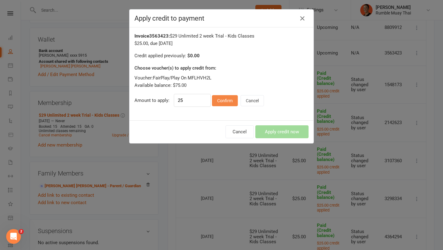
click at [222, 101] on button "Confirm" at bounding box center [225, 100] width 26 height 11
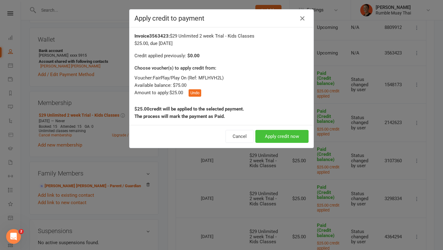
click at [276, 136] on button "Apply credit now" at bounding box center [281, 136] width 53 height 13
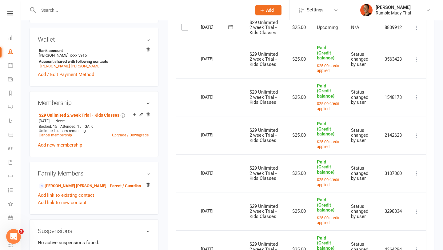
click at [415, 29] on icon at bounding box center [417, 28] width 6 height 6
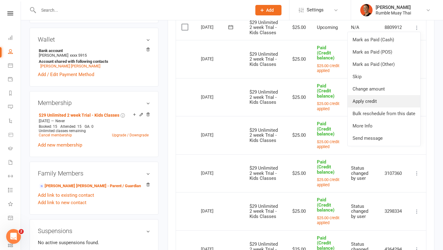
click at [373, 102] on link "Apply credit" at bounding box center [384, 101] width 73 height 12
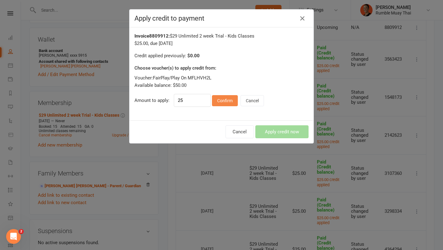
click at [226, 100] on button "Confirm" at bounding box center [225, 100] width 26 height 11
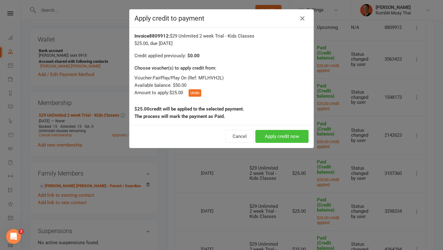
click at [285, 135] on button "Apply credit now" at bounding box center [281, 136] width 53 height 13
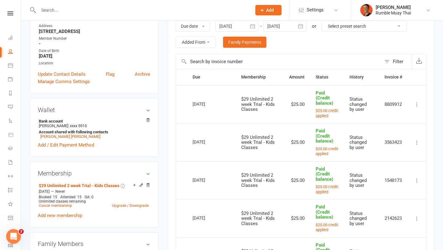
scroll to position [102, 0]
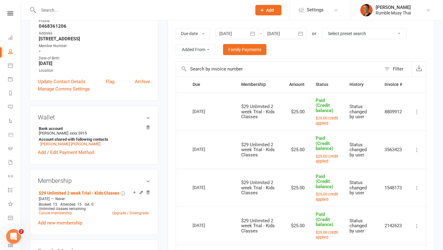
click at [285, 30] on div at bounding box center [284, 33] width 43 height 11
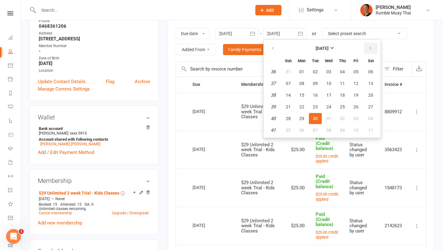
click at [369, 47] on icon "button" at bounding box center [370, 48] width 4 height 5
click at [321, 93] on button "14" at bounding box center [315, 95] width 13 height 11
type input "14 Oct 2025"
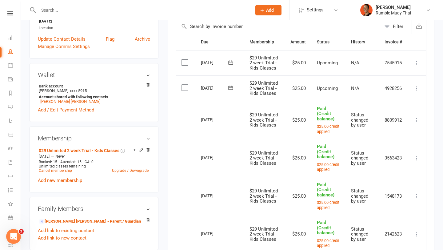
scroll to position [137, 0]
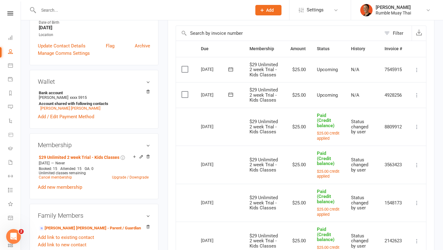
click at [415, 94] on icon at bounding box center [417, 95] width 6 height 6
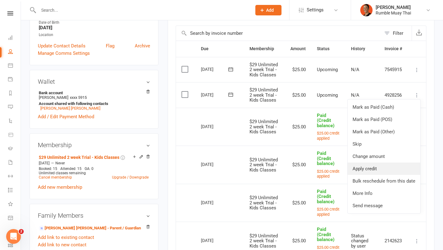
click at [384, 166] on link "Apply credit" at bounding box center [384, 168] width 73 height 12
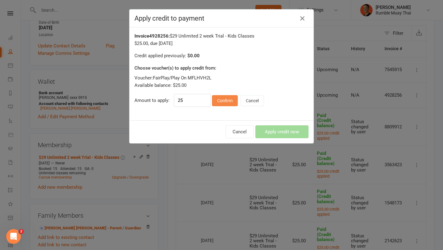
click at [231, 102] on button "Confirm" at bounding box center [225, 100] width 26 height 11
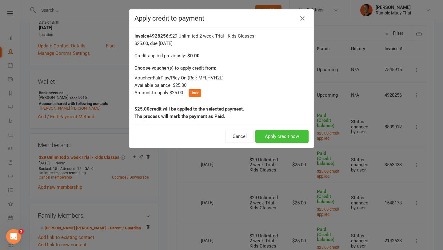
click at [285, 137] on button "Apply credit now" at bounding box center [281, 136] width 53 height 13
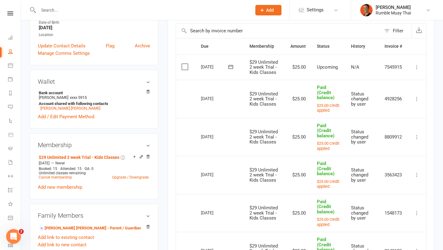
click at [417, 64] on icon at bounding box center [417, 67] width 6 height 6
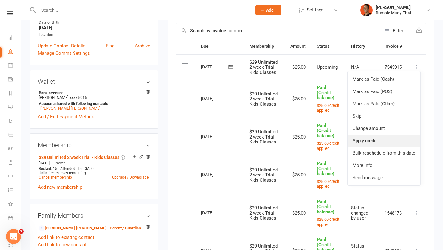
click at [382, 141] on link "Apply credit" at bounding box center [384, 140] width 73 height 12
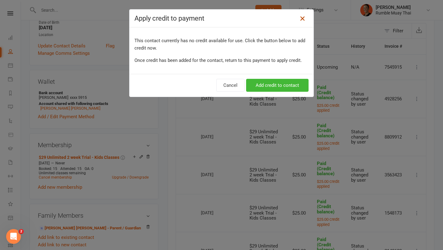
click at [304, 16] on icon at bounding box center [302, 18] width 7 height 7
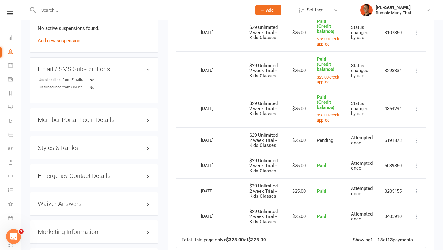
scroll to position [391, 0]
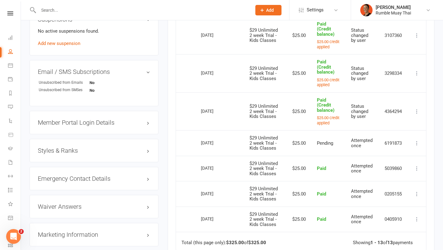
click at [217, 116] on div "15 Aug 2025" at bounding box center [215, 111] width 28 height 10
copy tr "15 Aug 2025 Mason Te Tai"
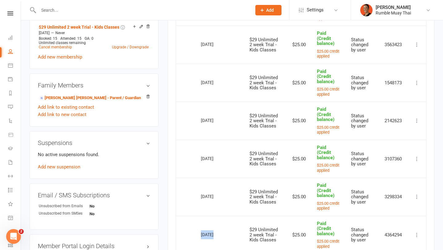
scroll to position [133, 0]
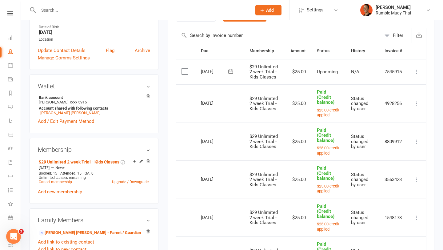
click at [206, 102] on div "03 Oct 2025" at bounding box center [215, 103] width 28 height 10
click at [217, 72] on div "10 Oct 2025" at bounding box center [215, 71] width 28 height 10
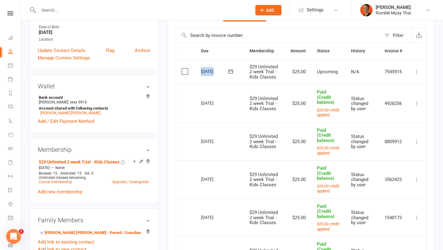
click at [217, 72] on div "10 Oct 2025" at bounding box center [215, 71] width 28 height 10
copy tr "10 Oct 2025 Mason Te Tai"
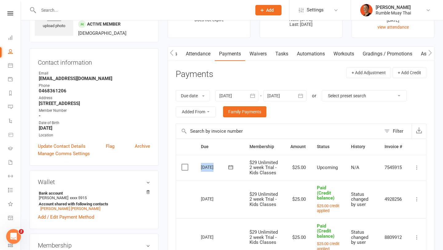
scroll to position [39, 0]
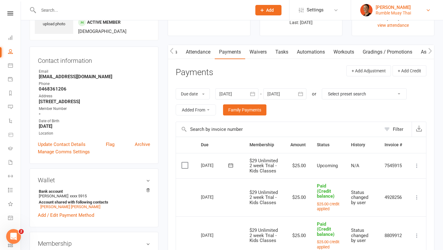
click at [374, 10] on link "Melina Yung Rumble Muay Thai" at bounding box center [397, 10] width 74 height 12
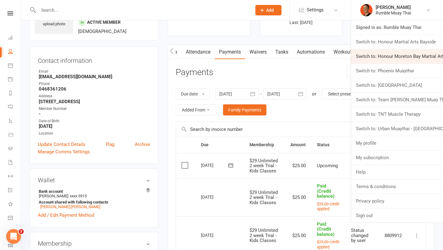
click at [383, 62] on link "Switch to: Honour Moreton Bay Martial Arts Academy" at bounding box center [397, 56] width 92 height 14
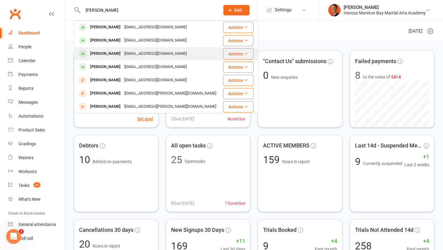
type input "[PERSON_NAME]"
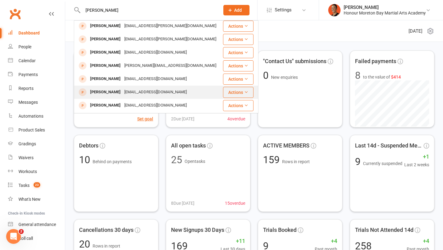
scroll to position [64, 0]
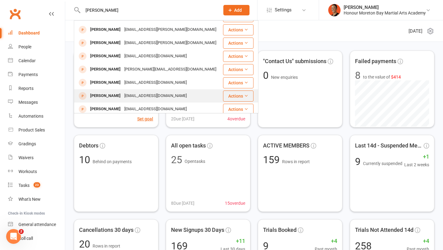
click at [130, 54] on div "williamanthonygregory@gmail.com" at bounding box center [155, 56] width 66 height 9
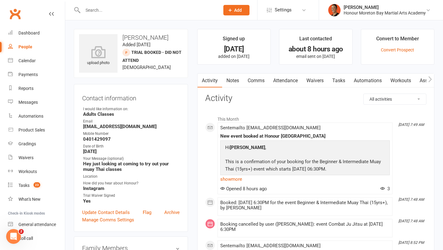
scroll to position [0, 0]
click at [235, 177] on link "show more" at bounding box center [304, 178] width 169 height 9
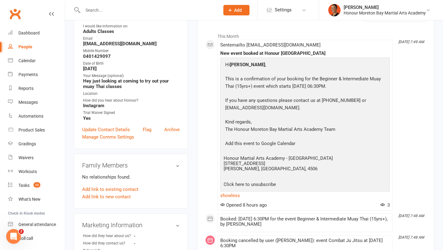
scroll to position [83, 0]
drag, startPoint x: 225, startPoint y: 78, endPoint x: 375, endPoint y: 86, distance: 150.1
click at [375, 86] on p "This is a confirmation of your booking for the Beginner & Intermediate Muay Tha…" at bounding box center [305, 83] width 163 height 16
copy p "This is a confirmation of your booking for the Beginner & Intermediate Muay Tha…"
click at [27, 35] on div "Dashboard" at bounding box center [28, 32] width 21 height 5
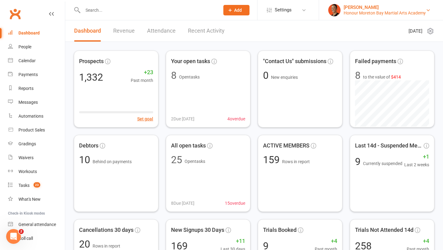
click at [351, 10] on div "Honour Moreton Bay Martial Arts Academy" at bounding box center [385, 13] width 82 height 6
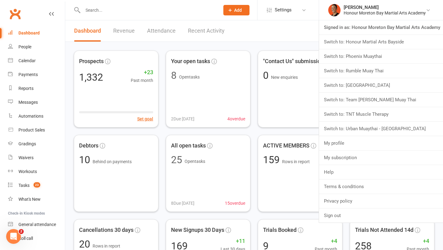
click at [349, 68] on link "Switch to: Rumble Muay Thai" at bounding box center [381, 71] width 124 height 14
